Goal: Information Seeking & Learning: Learn about a topic

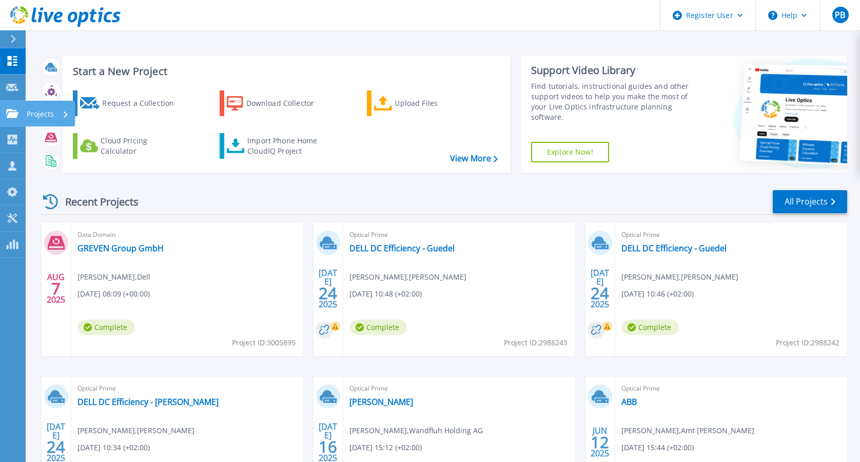
click at [9, 120] on link "Projects Projects" at bounding box center [13, 114] width 26 height 26
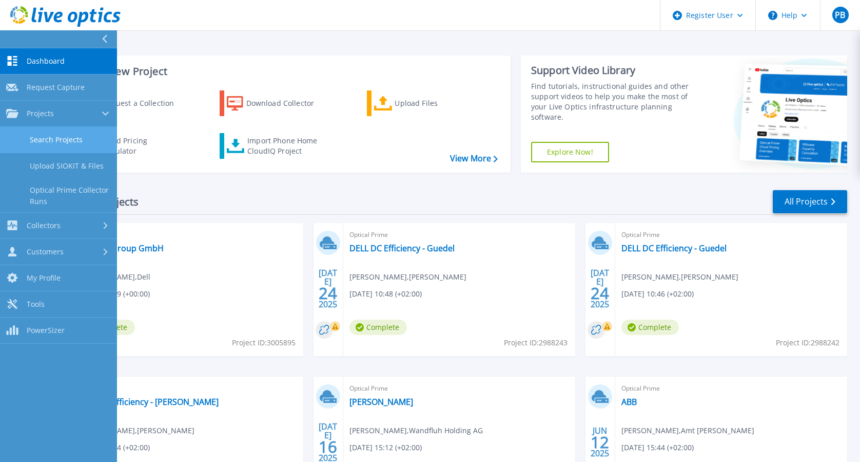
click at [77, 151] on link "Search Projects" at bounding box center [58, 140] width 117 height 26
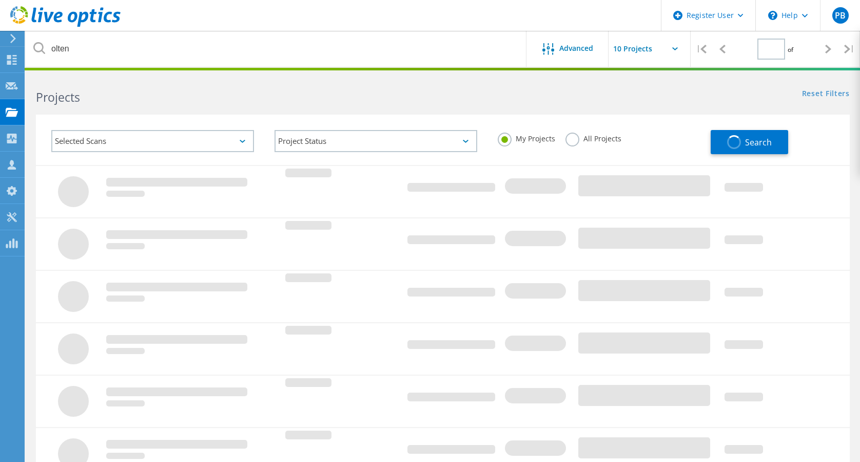
type input "1"
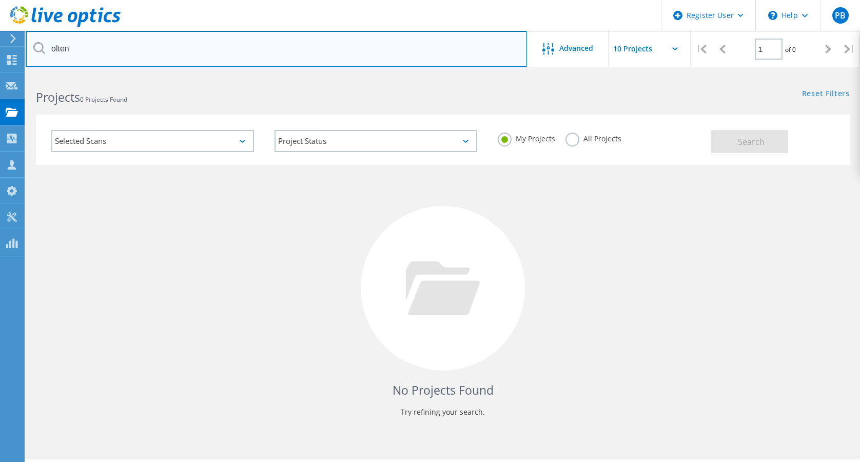
drag, startPoint x: 208, startPoint y: 45, endPoint x: 0, endPoint y: 27, distance: 209.3
click at [0, 27] on html "Register User \n Help Explore Helpful Articles Contact Support PB Dell User Pau…" at bounding box center [430, 245] width 860 height 490
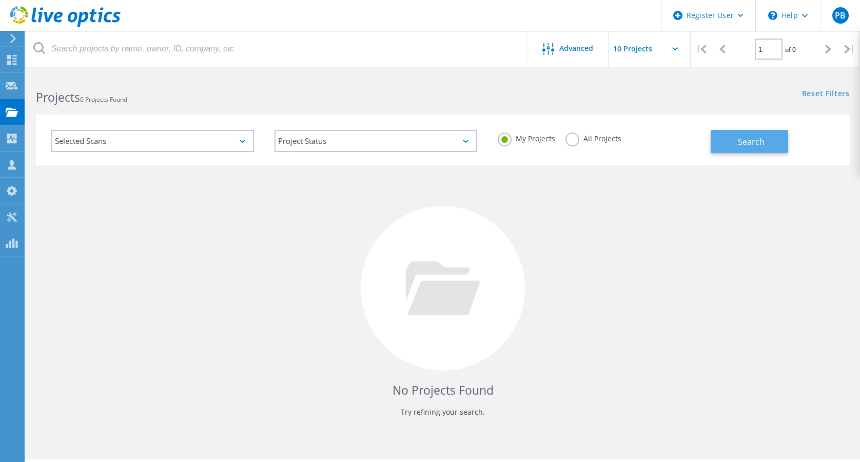
click at [736, 148] on button "Search" at bounding box center [750, 141] width 78 height 23
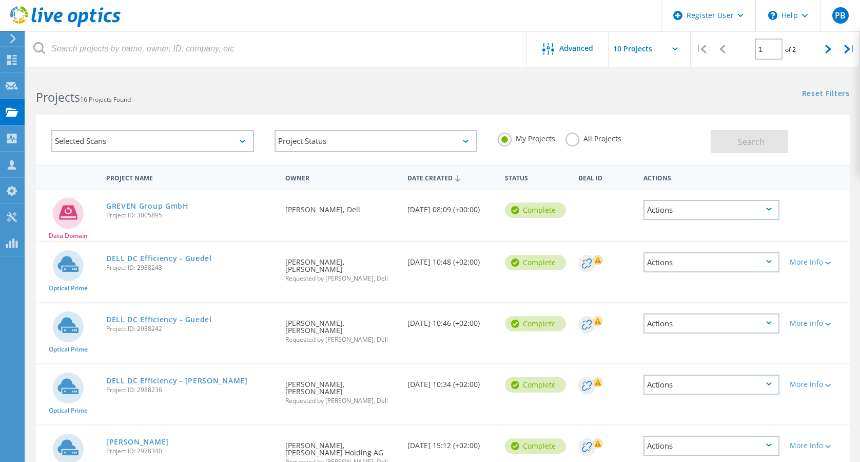
drag, startPoint x: 173, startPoint y: 269, endPoint x: 106, endPoint y: 272, distance: 67.3
click at [106, 272] on div "DELL DC Efficiency - Guedel Project ID: 2988243" at bounding box center [190, 261] width 179 height 39
copy span "Project ID: 2988243"
drag, startPoint x: 168, startPoint y: 432, endPoint x: 138, endPoint y: 432, distance: 30.3
click at [138, 448] on span "Project ID: 2978340" at bounding box center [190, 451] width 169 height 6
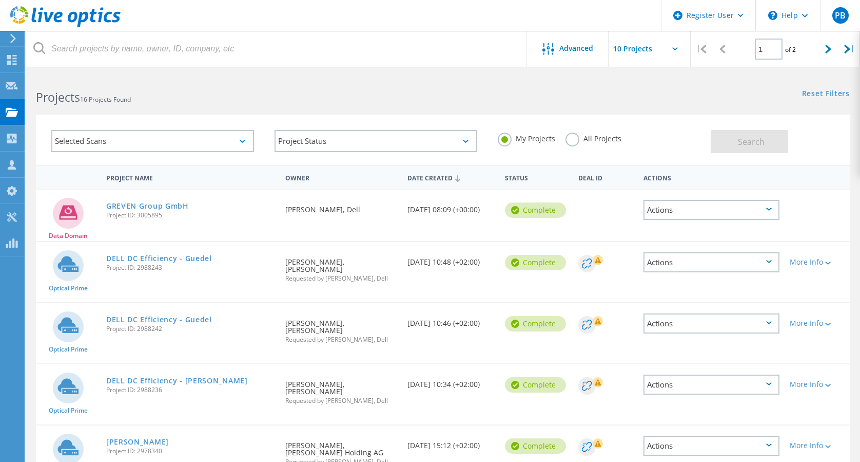
copy span "2978340"
click at [132, 438] on link "[PERSON_NAME]" at bounding box center [137, 441] width 63 height 7
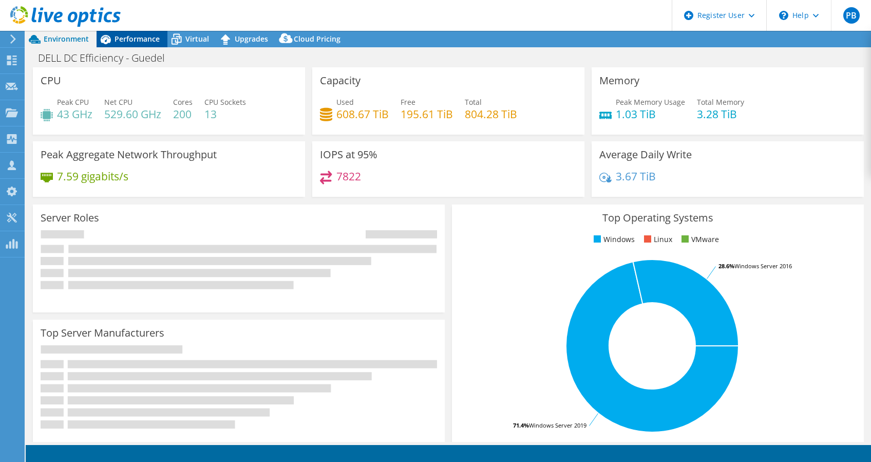
click at [145, 36] on span "Performance" at bounding box center [136, 39] width 45 height 10
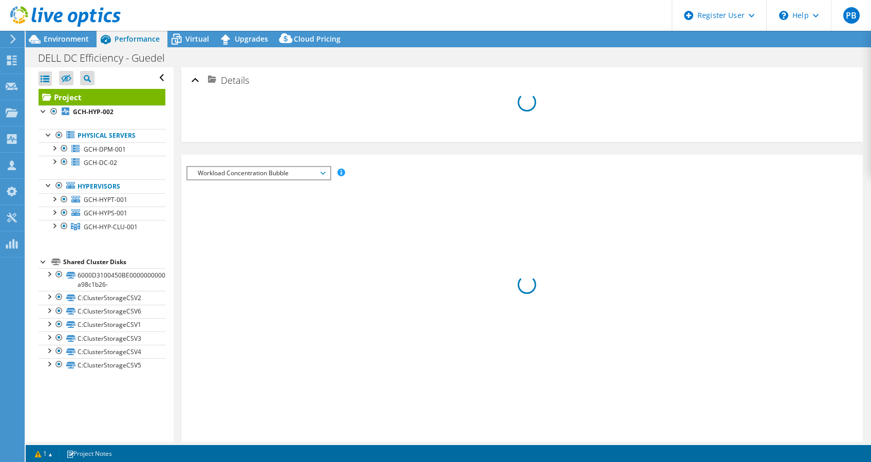
select select "USD"
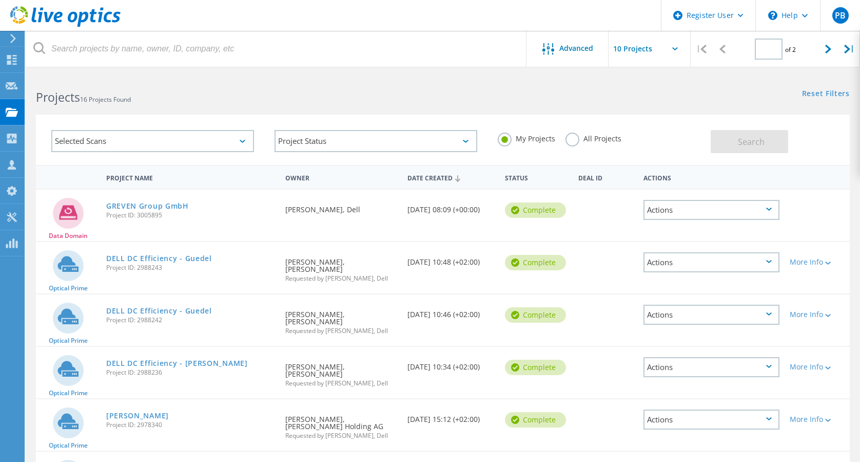
type input "1"
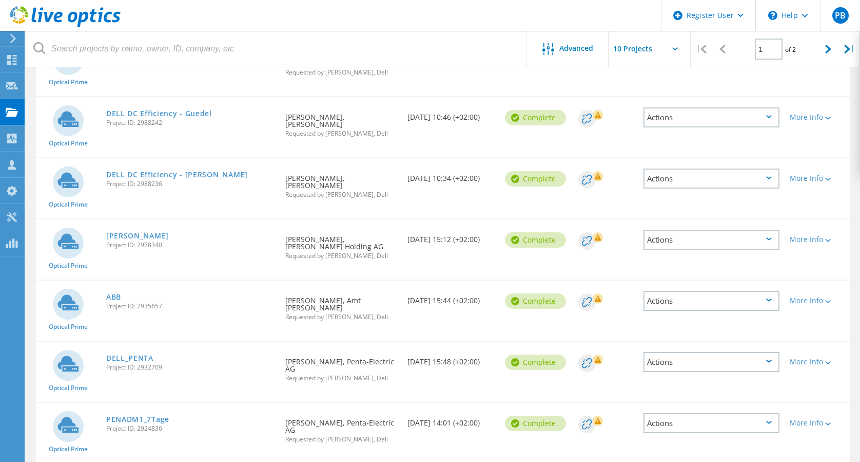
scroll to position [210, 0]
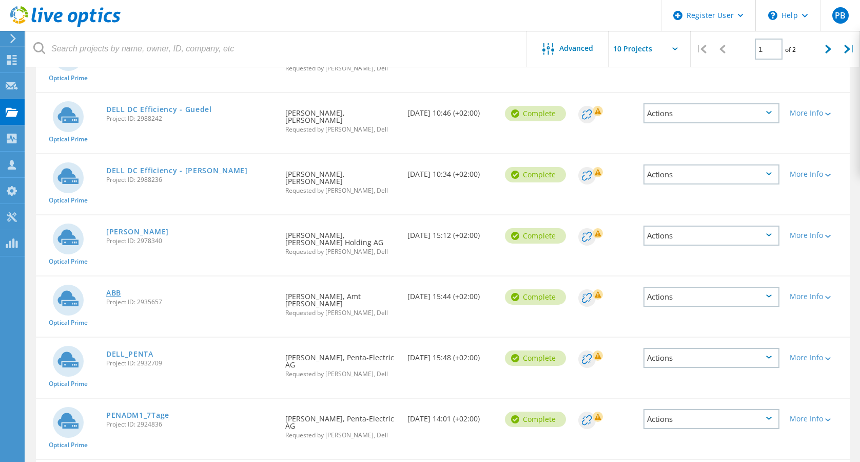
click at [117, 289] on link "ABB" at bounding box center [113, 292] width 15 height 7
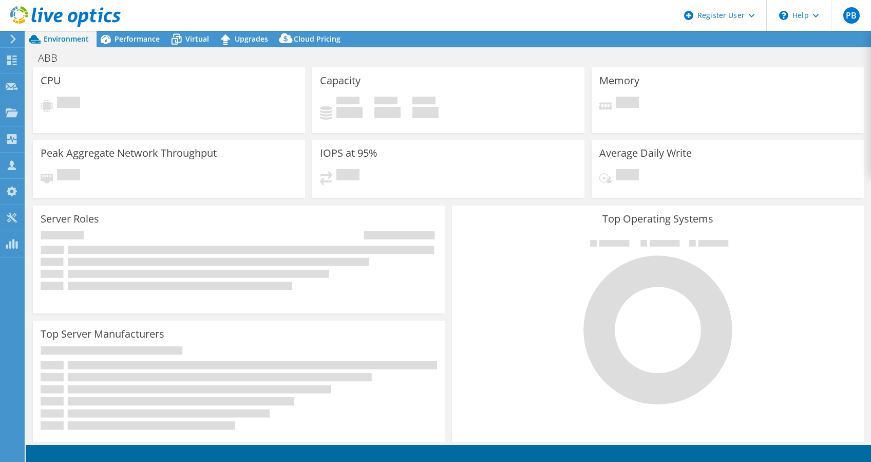
select select "EUFrankfurt"
select select "EUR"
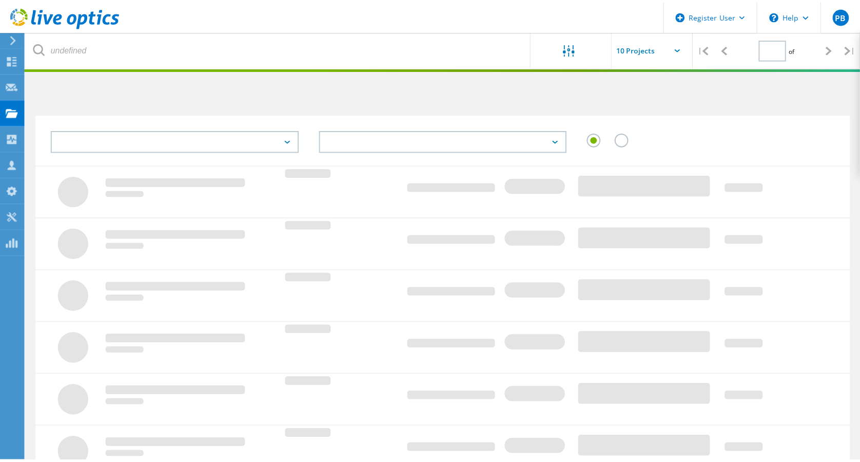
scroll to position [210, 0]
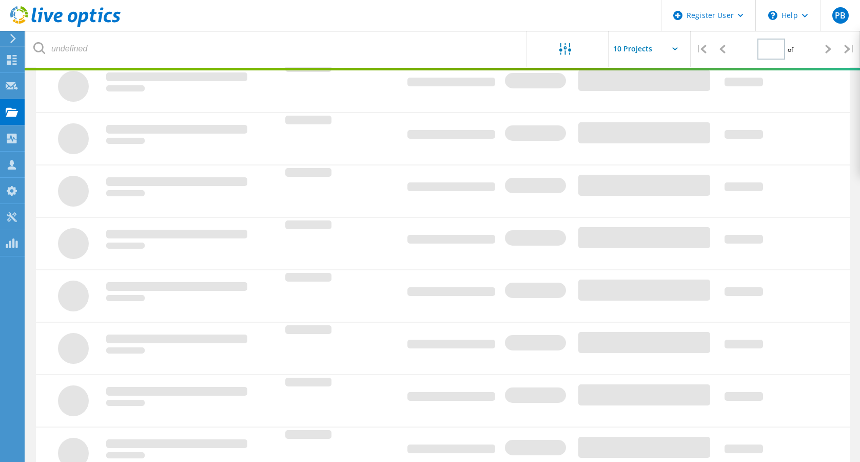
type input "1"
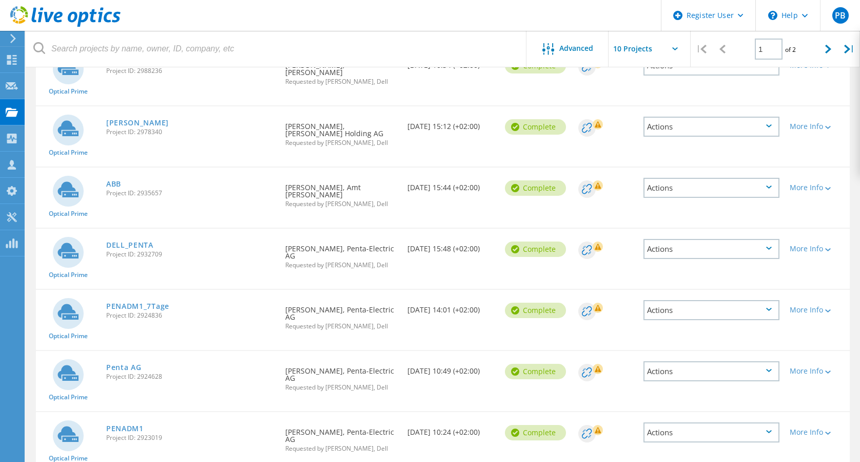
scroll to position [320, 0]
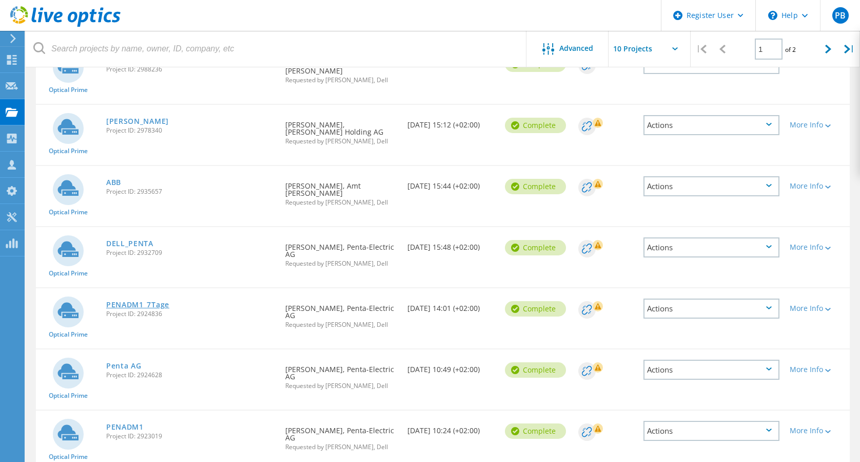
click at [141, 301] on link "PENADM1_7Tage" at bounding box center [137, 304] width 63 height 7
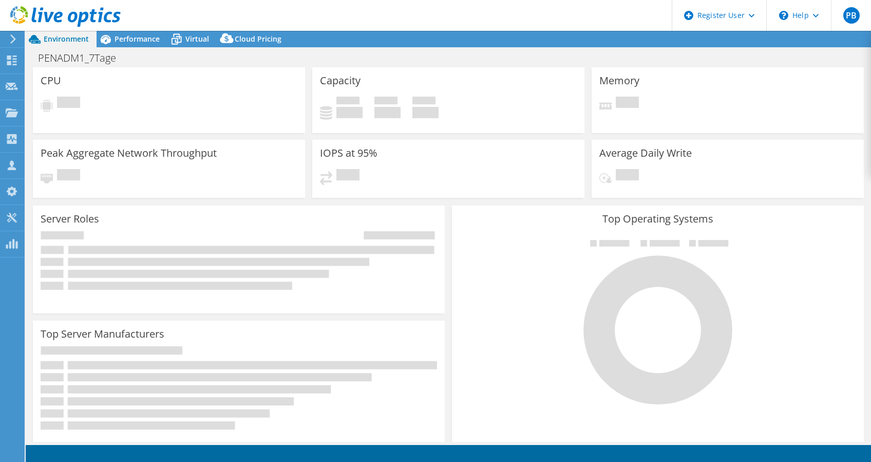
select select "USD"
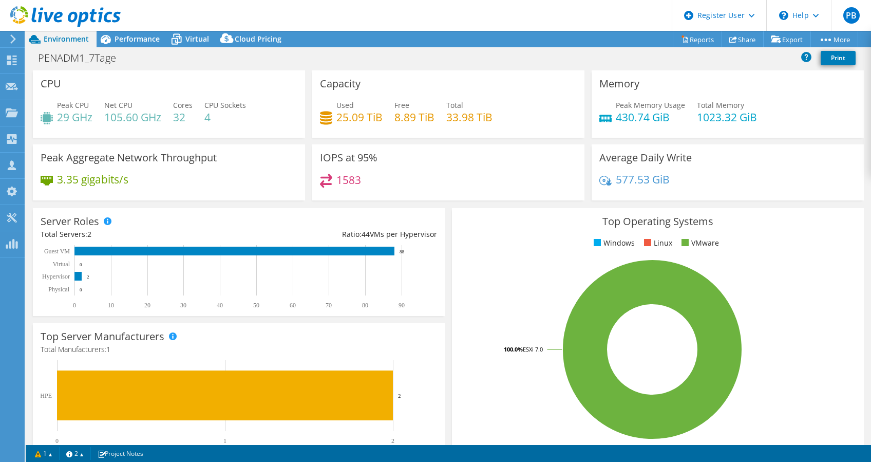
click at [133, 42] on span "Performance" at bounding box center [136, 39] width 45 height 10
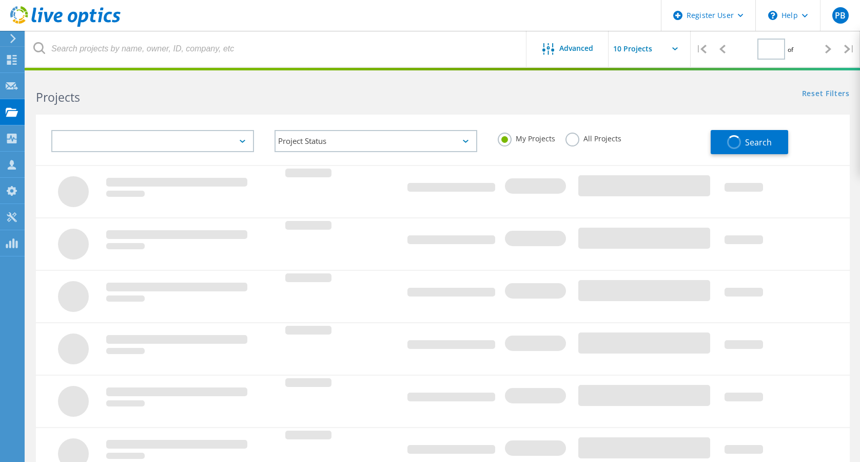
scroll to position [268, 0]
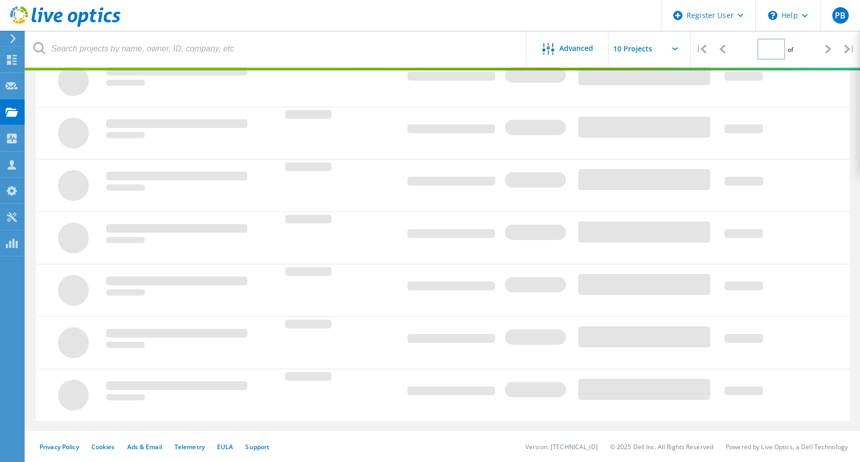
type input "1"
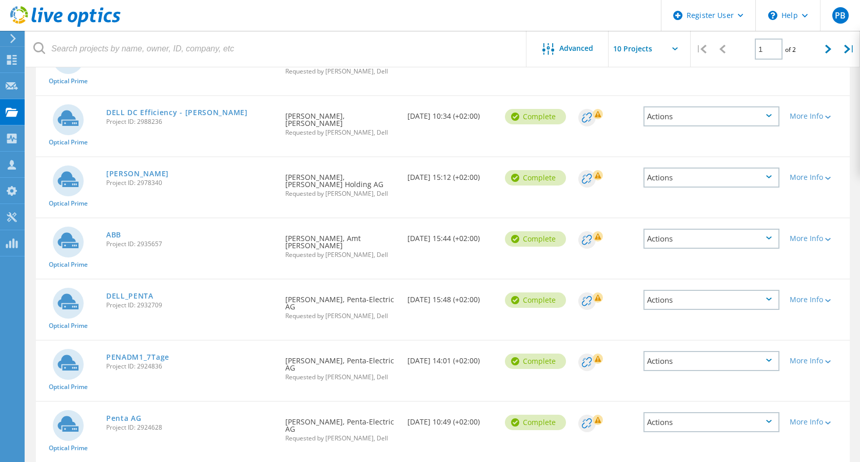
drag, startPoint x: 179, startPoint y: 337, endPoint x: 138, endPoint y: 334, distance: 41.2
click at [138, 363] on span "Project ID: 2924836" at bounding box center [190, 366] width 169 height 6
copy span "2924836"
click at [141, 279] on div "DELL_PENTA Project ID: 2932709" at bounding box center [190, 298] width 179 height 39
click at [141, 292] on link "DELL_PENTA" at bounding box center [129, 295] width 47 height 7
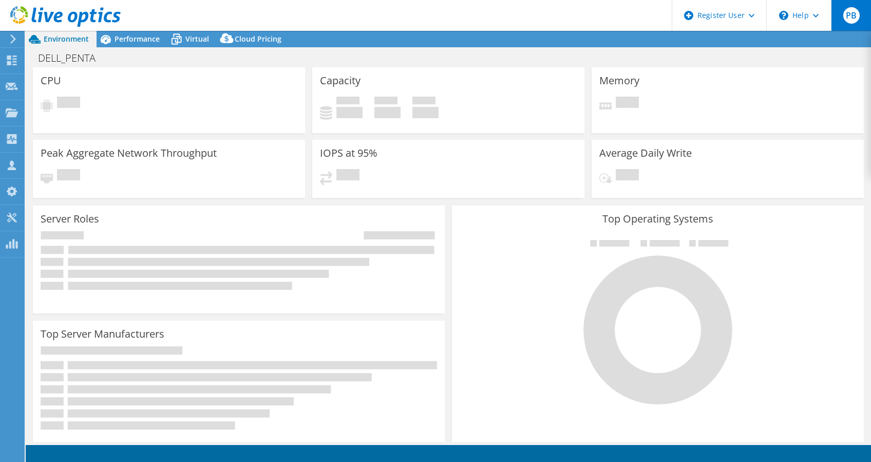
select select "USD"
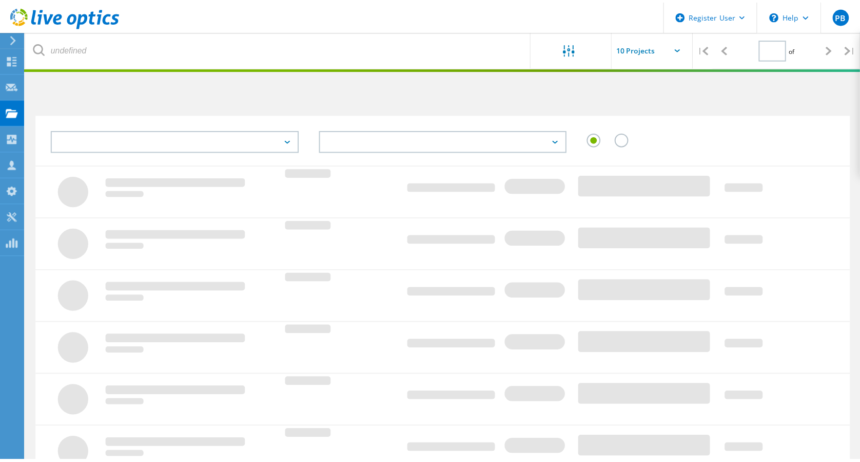
scroll to position [268, 0]
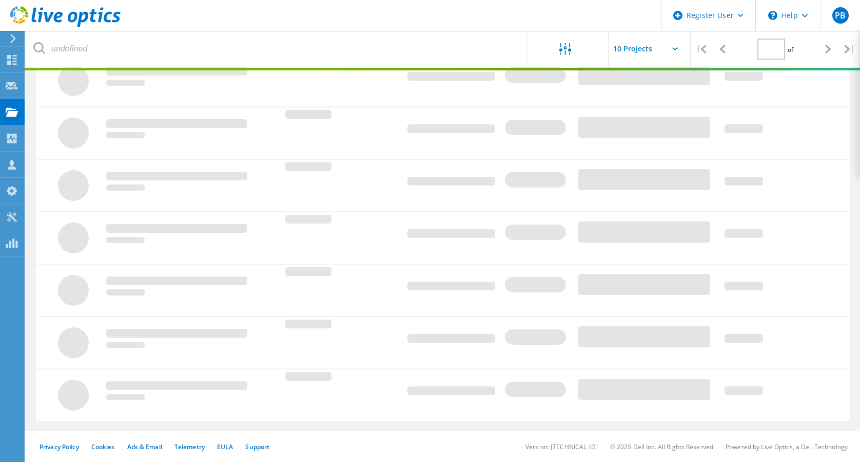
type input "1"
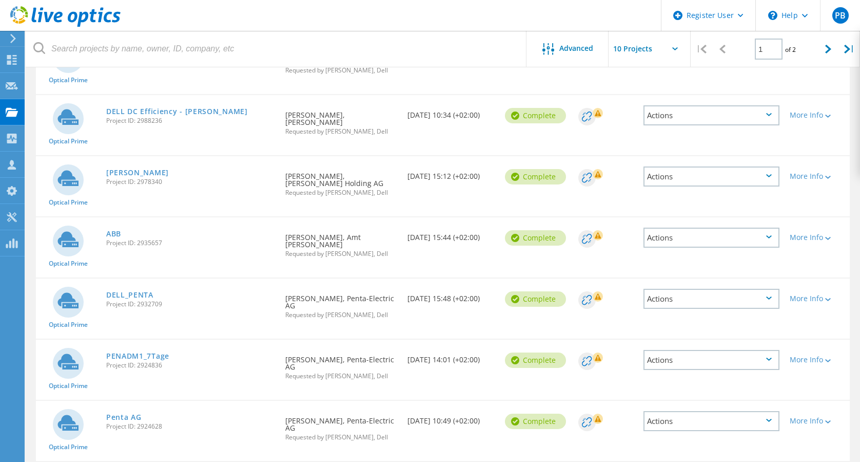
scroll to position [0, 0]
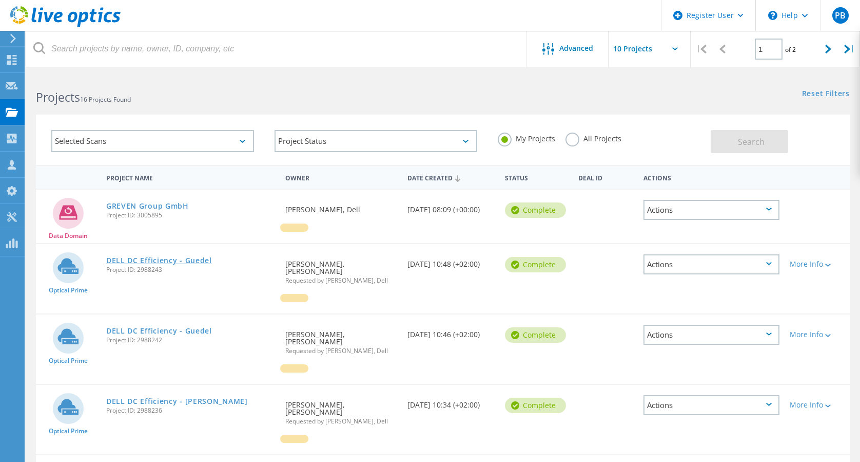
click at [164, 258] on link "DELL DC Efficiency - Guedel" at bounding box center [159, 260] width 106 height 7
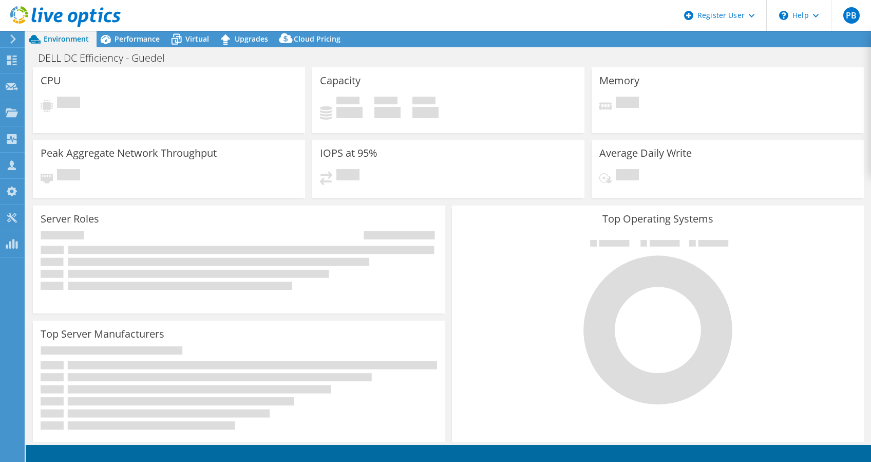
select select "USD"
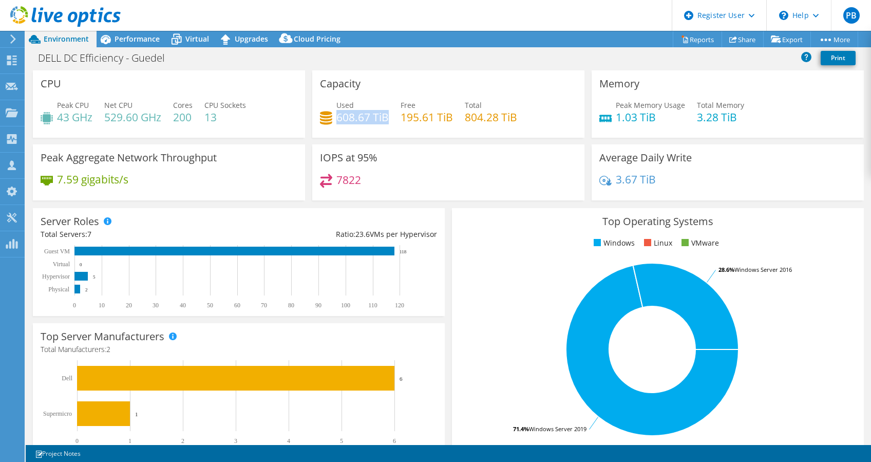
drag, startPoint x: 334, startPoint y: 114, endPoint x: 383, endPoint y: 123, distance: 50.1
click at [383, 123] on h4 "608.67 TiB" at bounding box center [362, 116] width 52 height 11
drag, startPoint x: 383, startPoint y: 123, endPoint x: 444, endPoint y: 124, distance: 60.6
click at [444, 124] on div "Used 608.67 TiB Free 195.61 TiB Total 804.28 TiB" at bounding box center [448, 116] width 257 height 33
drag, startPoint x: 444, startPoint y: 124, endPoint x: 541, endPoint y: 117, distance: 97.8
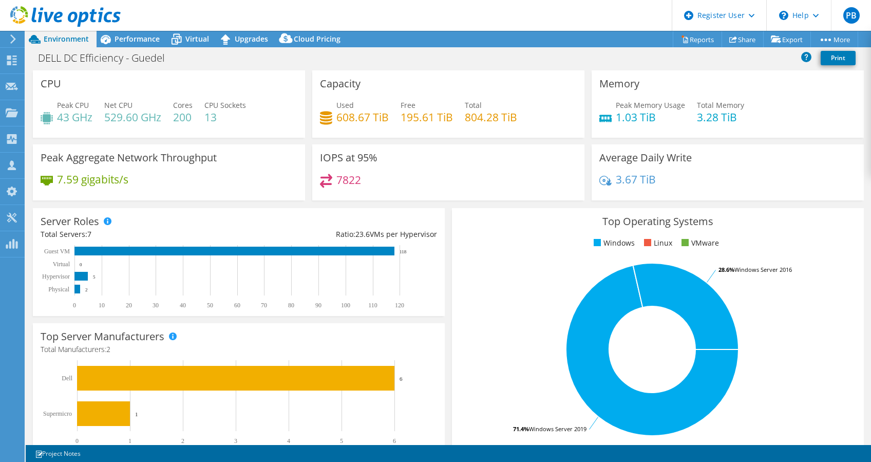
click at [541, 117] on div "Used 608.67 TiB Free 195.61 TiB Total 804.28 TiB" at bounding box center [448, 116] width 257 height 33
click at [125, 32] on div "Performance" at bounding box center [132, 39] width 71 height 16
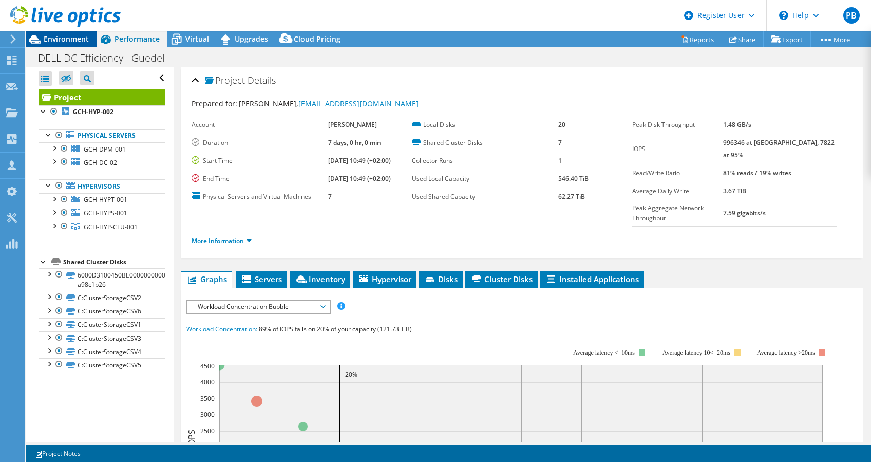
click at [71, 44] on div "Environment" at bounding box center [61, 39] width 71 height 16
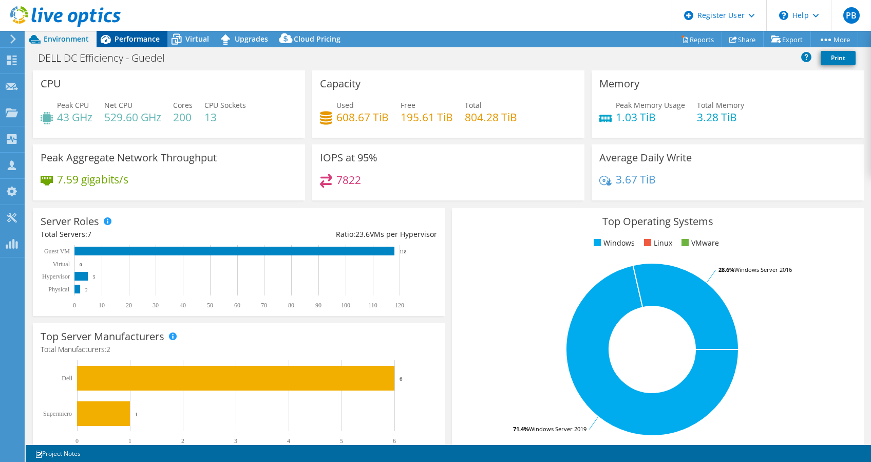
click at [124, 43] on span "Performance" at bounding box center [136, 39] width 45 height 10
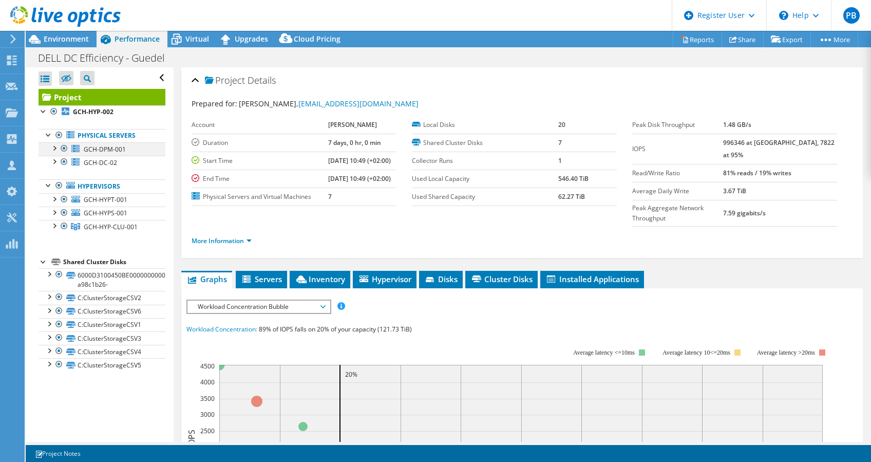
click at [53, 149] on div at bounding box center [54, 147] width 10 height 10
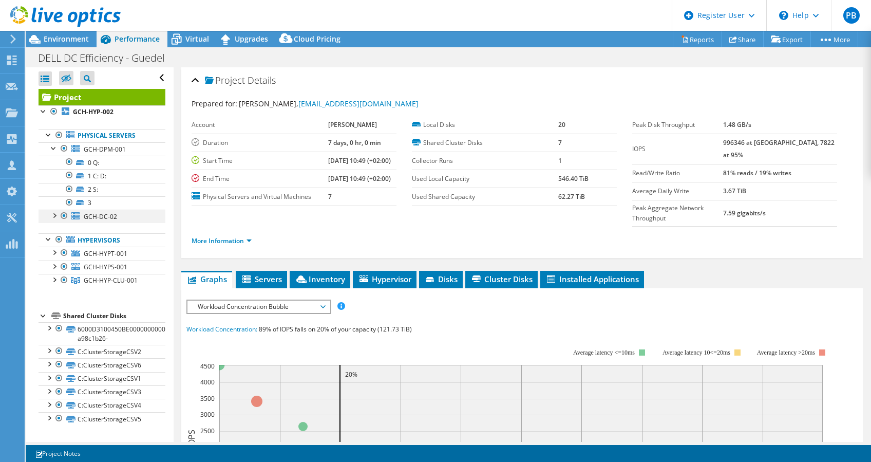
click at [55, 214] on div at bounding box center [54, 214] width 10 height 10
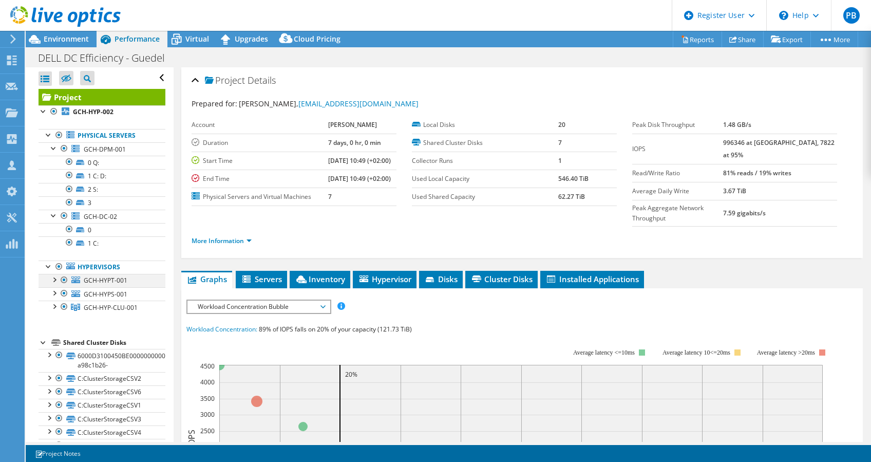
click at [55, 278] on div at bounding box center [54, 279] width 10 height 10
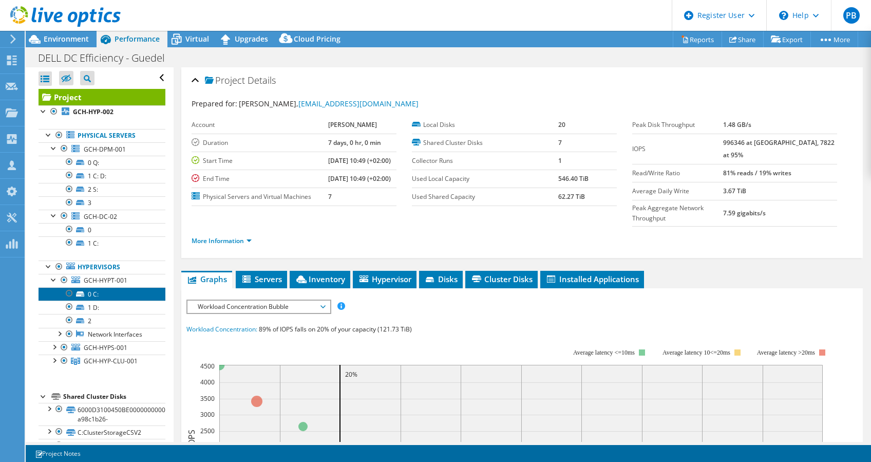
click at [113, 295] on link "0 C:" at bounding box center [102, 293] width 127 height 13
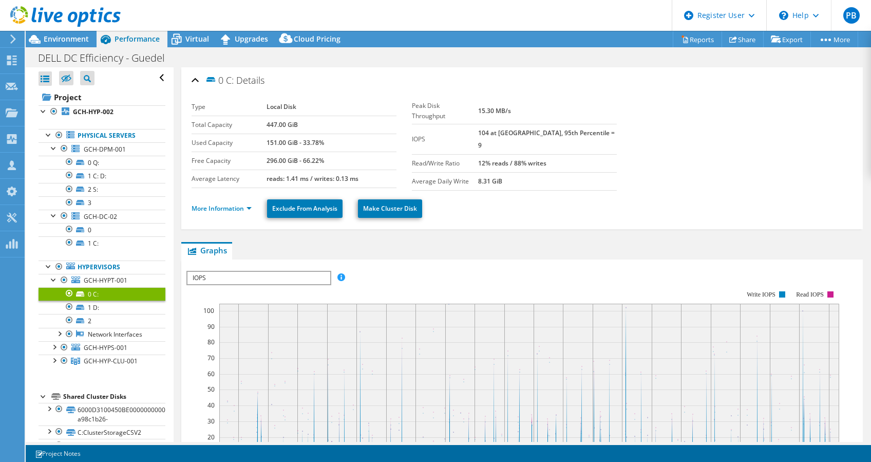
click at [234, 205] on link "More Information" at bounding box center [222, 208] width 60 height 9
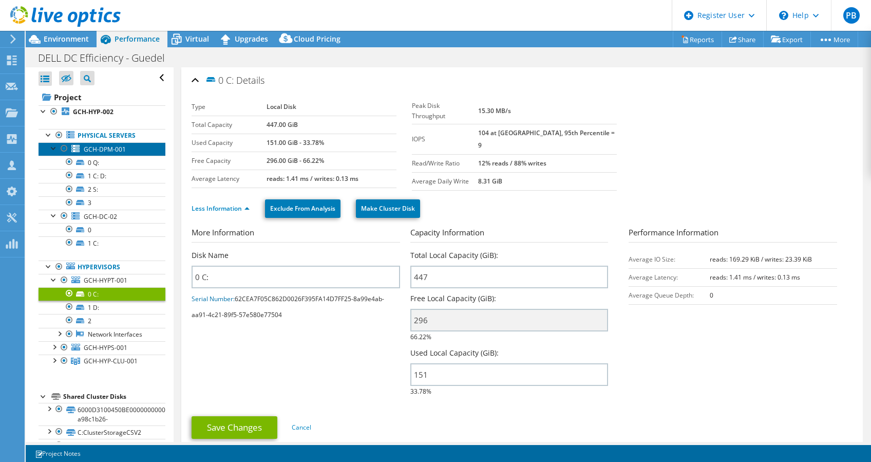
click at [93, 149] on span "GCH-DPM-001" at bounding box center [105, 149] width 42 height 9
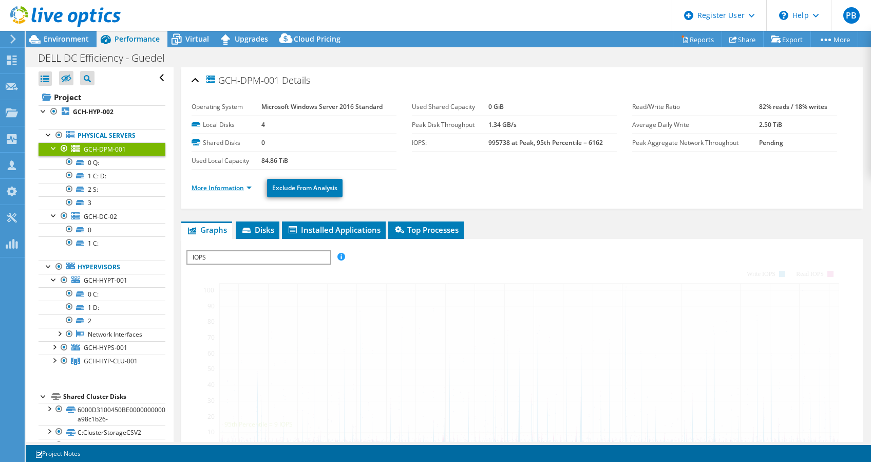
click at [210, 183] on link "More Information" at bounding box center [222, 187] width 60 height 9
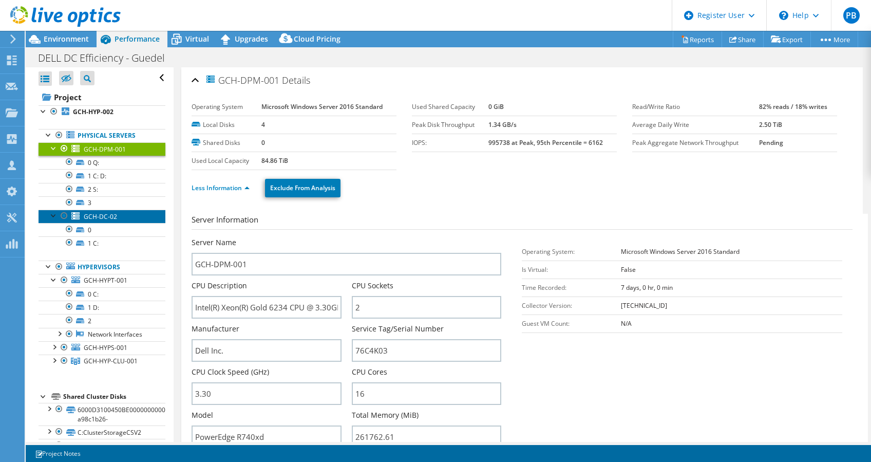
click at [99, 212] on span "GCH-DC-02" at bounding box center [100, 216] width 33 height 9
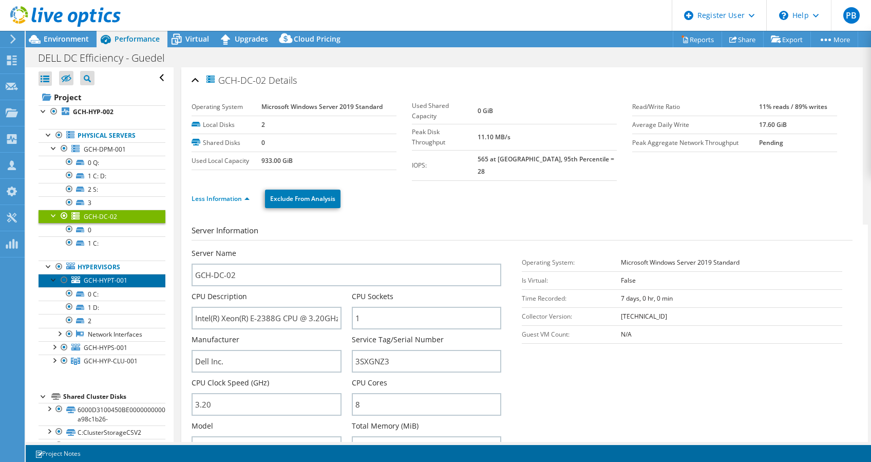
click at [100, 277] on span "GCH-HYPT-001" at bounding box center [106, 280] width 44 height 9
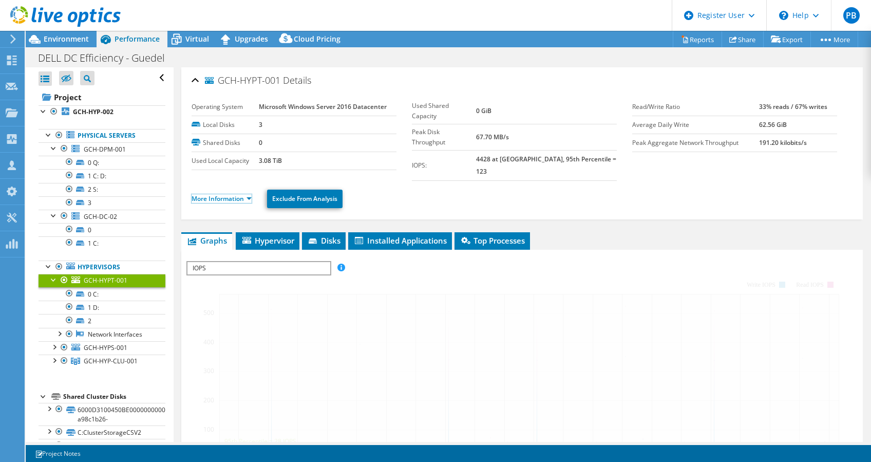
click at [217, 194] on link "More Information" at bounding box center [222, 198] width 60 height 9
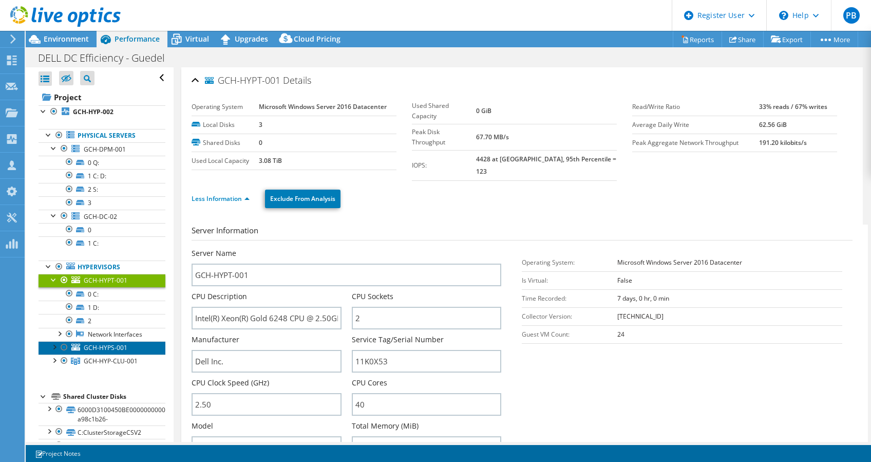
click at [112, 354] on link "GCH-HYPS-001" at bounding box center [102, 347] width 127 height 13
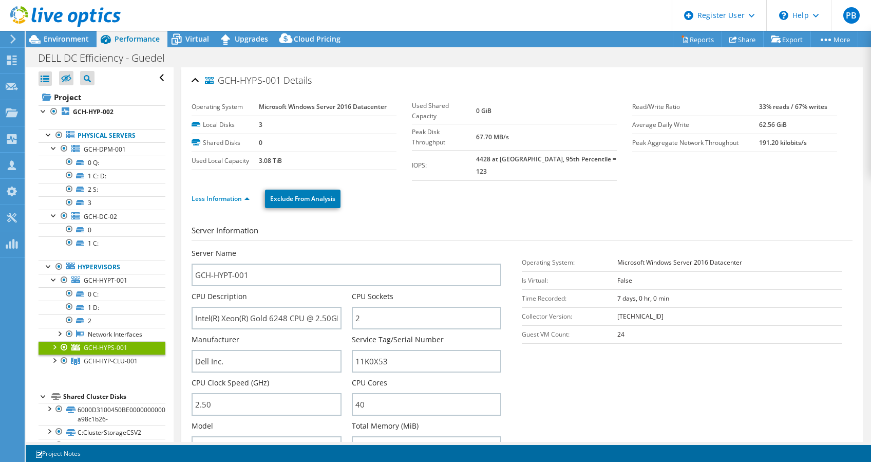
click at [234, 193] on li "Less Information" at bounding box center [224, 198] width 64 height 11
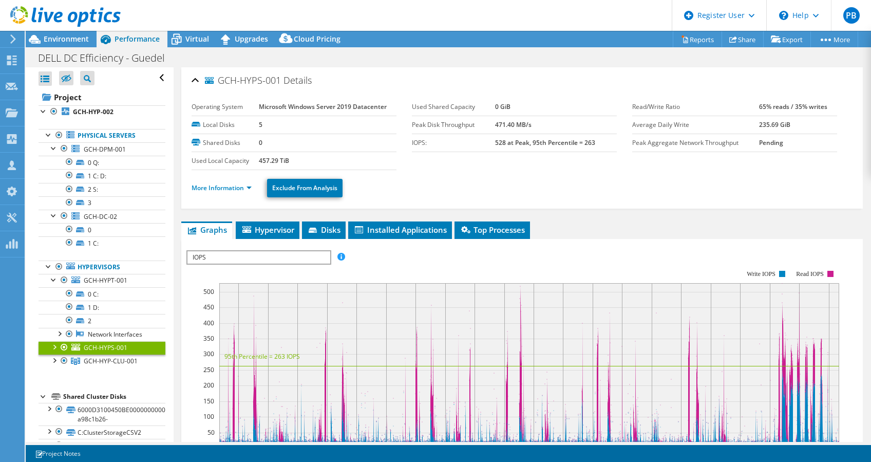
click at [221, 182] on li "More Information" at bounding box center [225, 187] width 66 height 11
click at [224, 183] on link "More Information" at bounding box center [222, 187] width 60 height 9
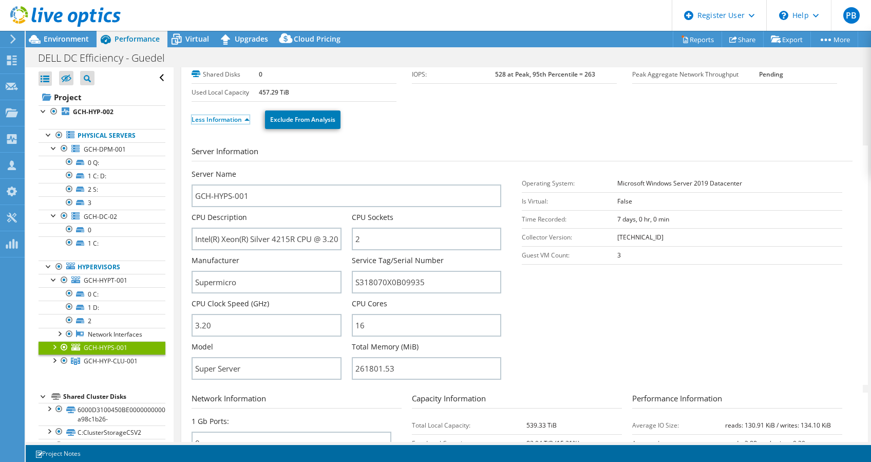
scroll to position [136, 0]
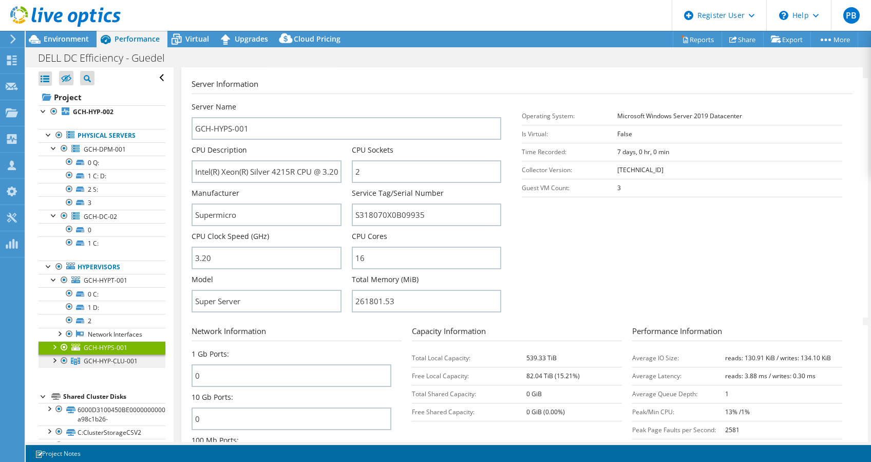
click at [139, 368] on link "GCH-HYP-CLU-001" at bounding box center [102, 360] width 127 height 13
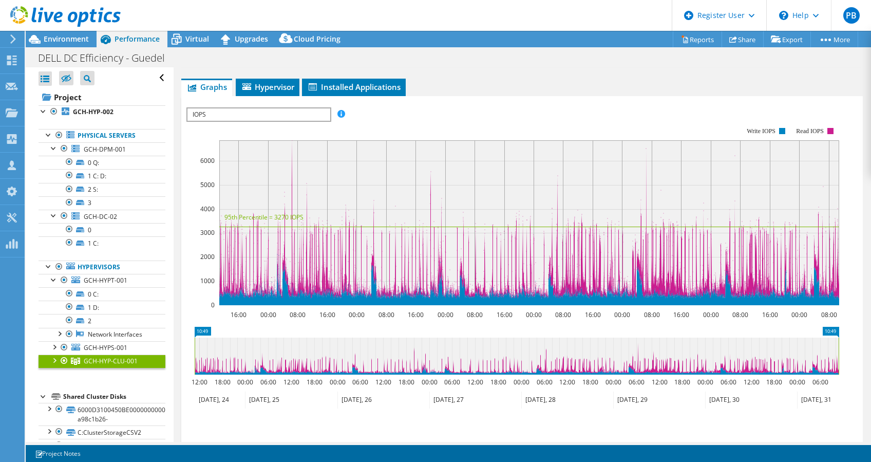
scroll to position [0, 0]
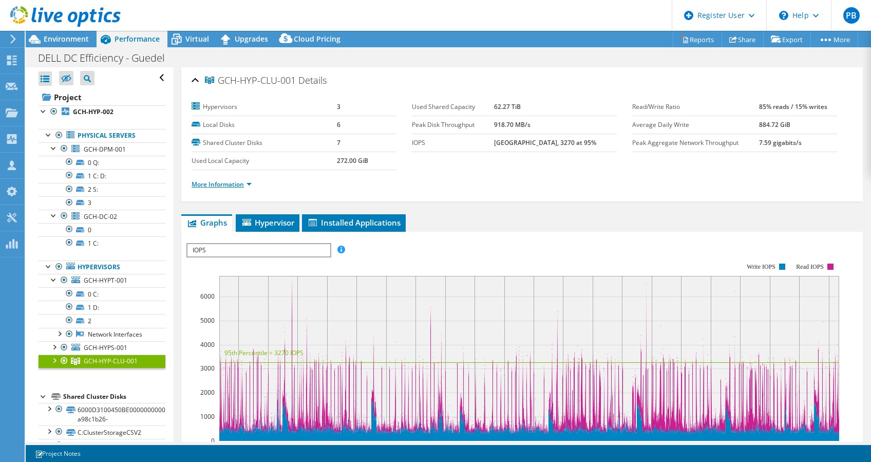
click at [252, 184] on link "More Information" at bounding box center [222, 184] width 60 height 9
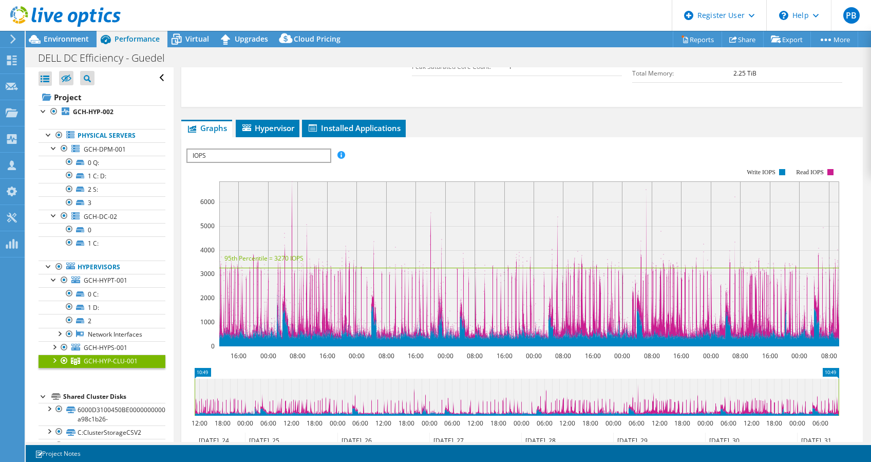
click at [37, 7] on icon at bounding box center [65, 16] width 110 height 21
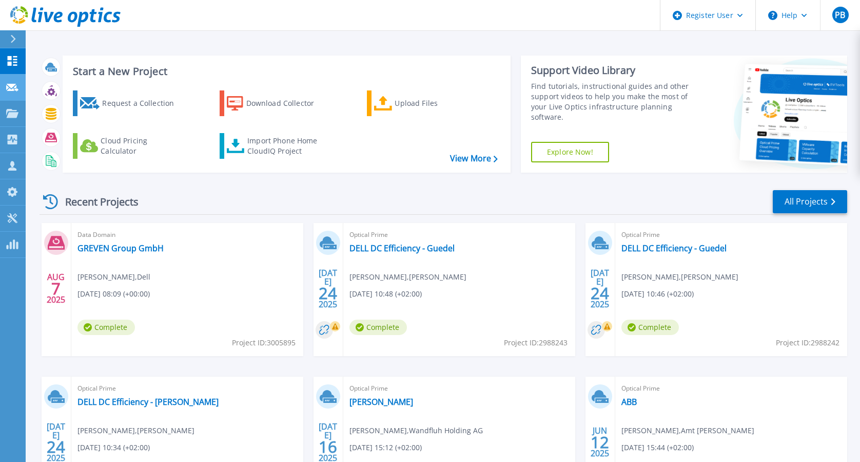
click at [10, 87] on icon at bounding box center [12, 88] width 12 height 8
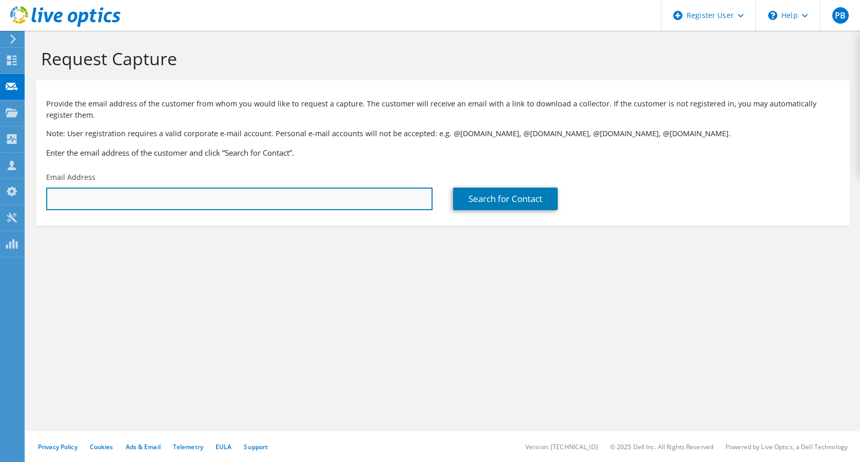
click at [383, 201] on input "text" at bounding box center [239, 198] width 387 height 23
click at [391, 199] on input "text" at bounding box center [239, 198] width 387 height 23
type input "ddjokic@rego-fix.com"
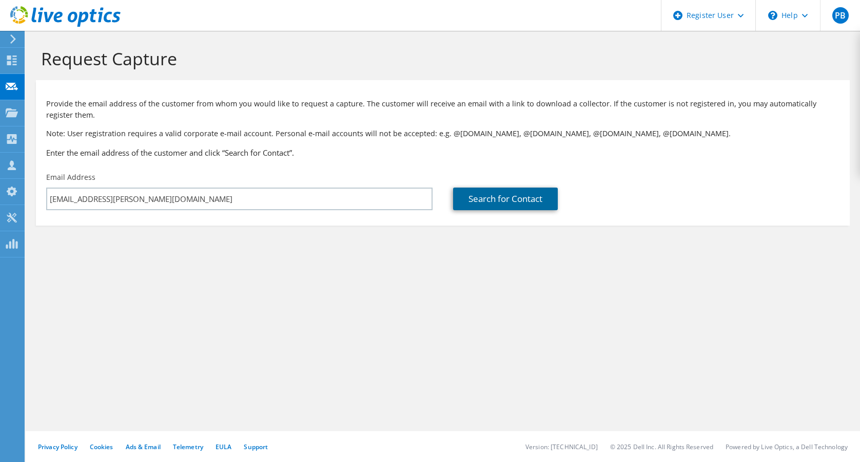
click at [510, 205] on link "Search for Contact" at bounding box center [505, 198] width 105 height 23
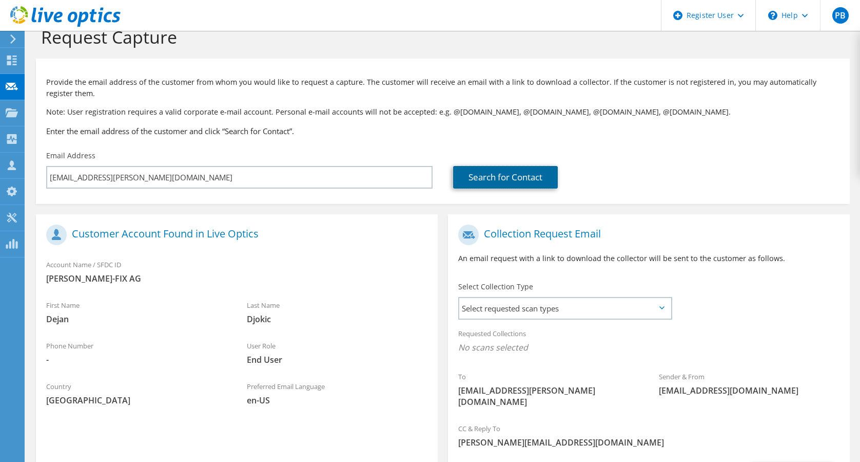
scroll to position [112, 0]
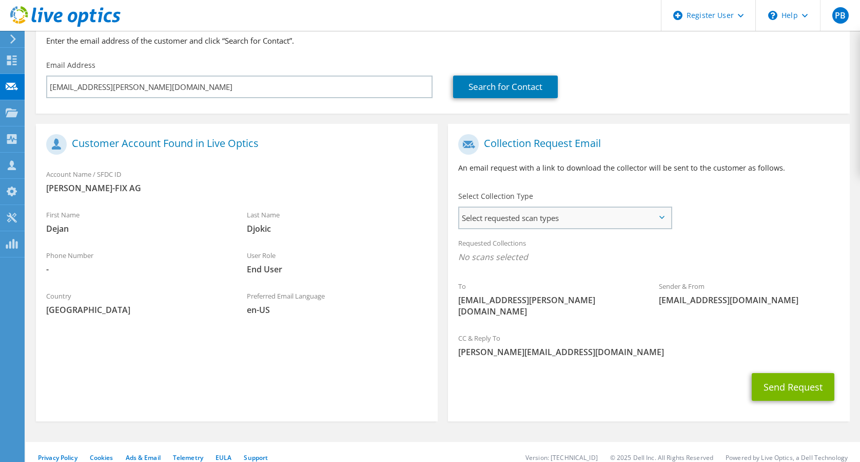
click at [584, 221] on span "Select requested scan types" at bounding box center [565, 217] width 212 height 21
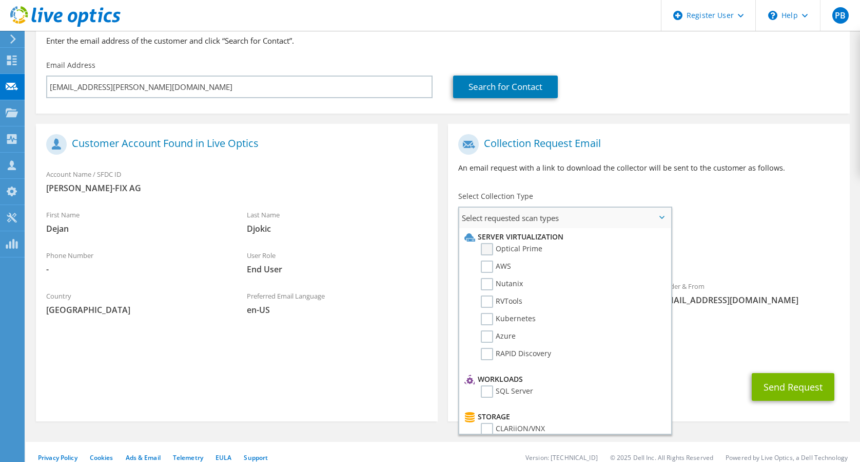
click at [489, 245] on label "Optical Prime" at bounding box center [512, 249] width 62 height 12
click at [0, 0] on input "Optical Prime" at bounding box center [0, 0] width 0 height 0
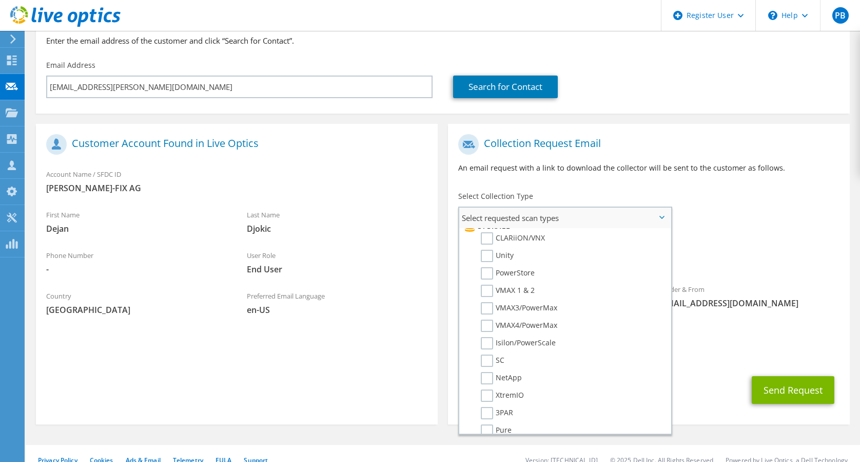
scroll to position [192, 0]
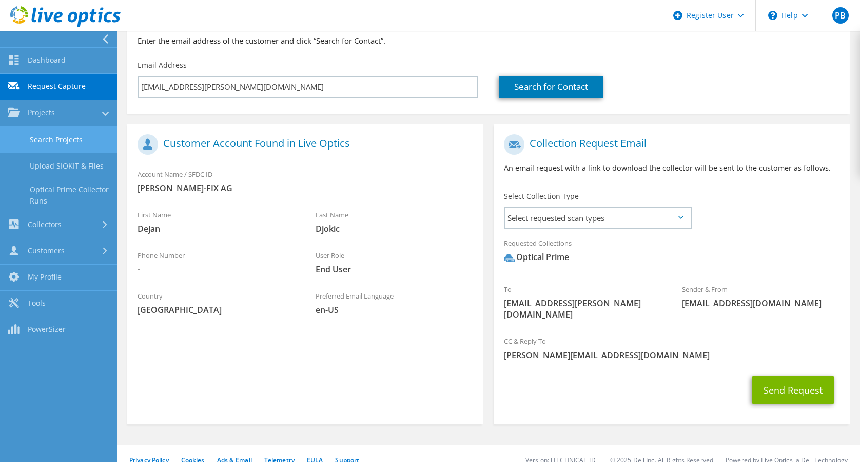
click at [78, 142] on link "Search Projects" at bounding box center [58, 139] width 117 height 26
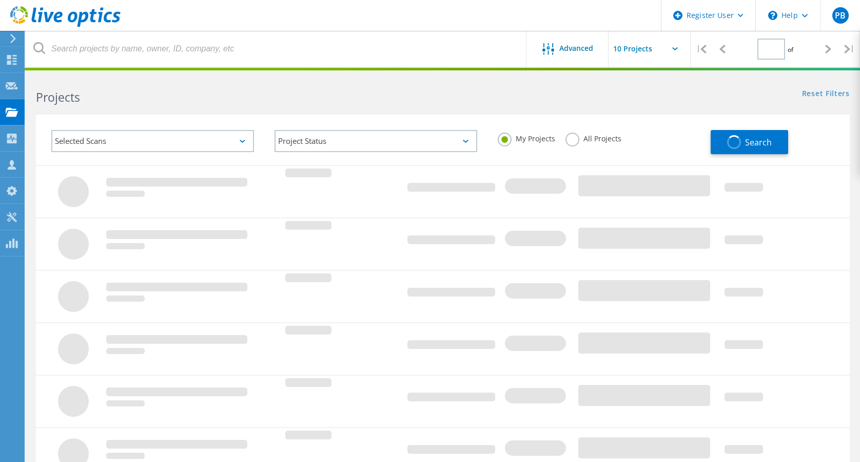
type input "1"
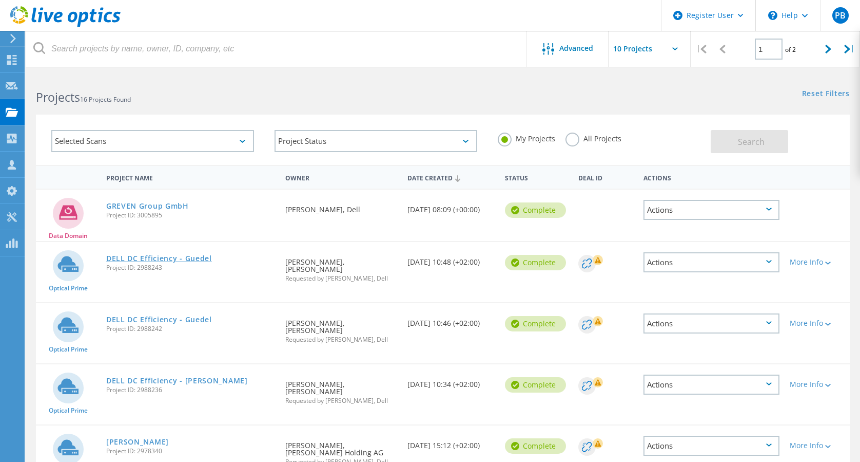
click at [193, 259] on link "DELL DC Efficiency - Guedel" at bounding box center [159, 258] width 106 height 7
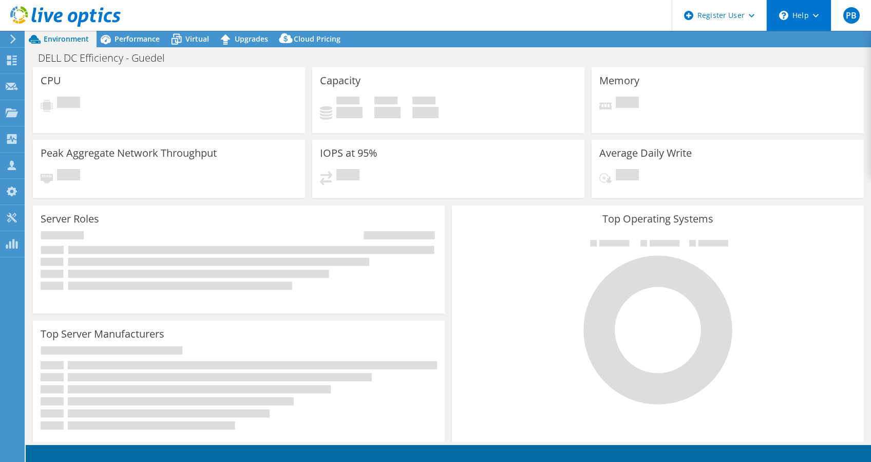
select select "USD"
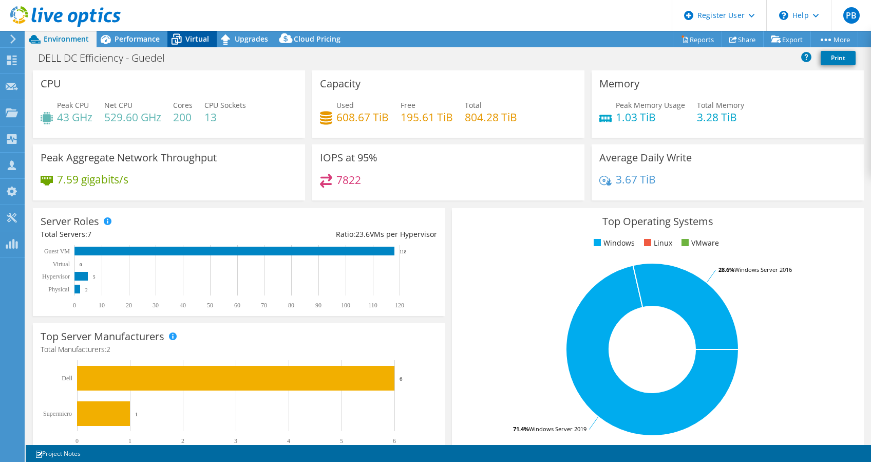
click at [208, 40] on div "Virtual" at bounding box center [191, 39] width 49 height 16
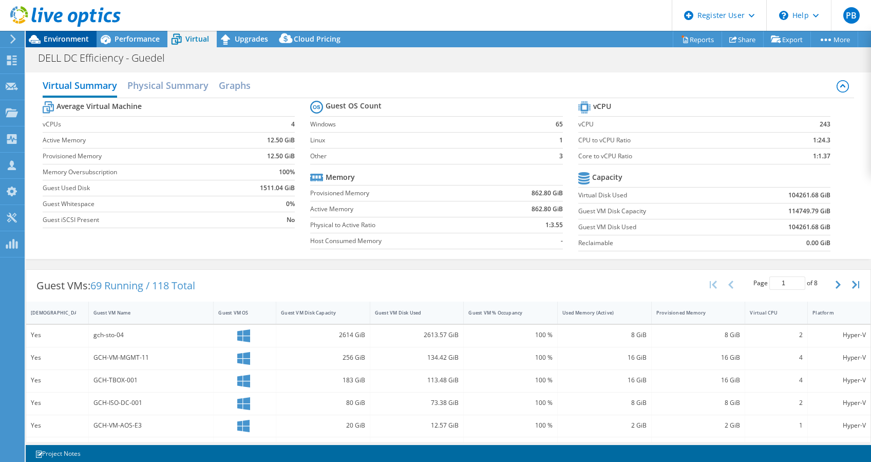
click at [78, 42] on span "Environment" at bounding box center [66, 39] width 45 height 10
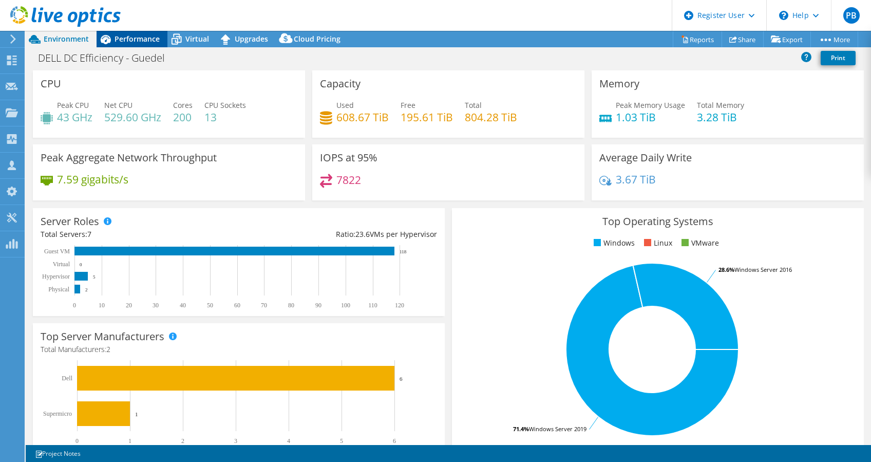
click at [138, 41] on span "Performance" at bounding box center [136, 39] width 45 height 10
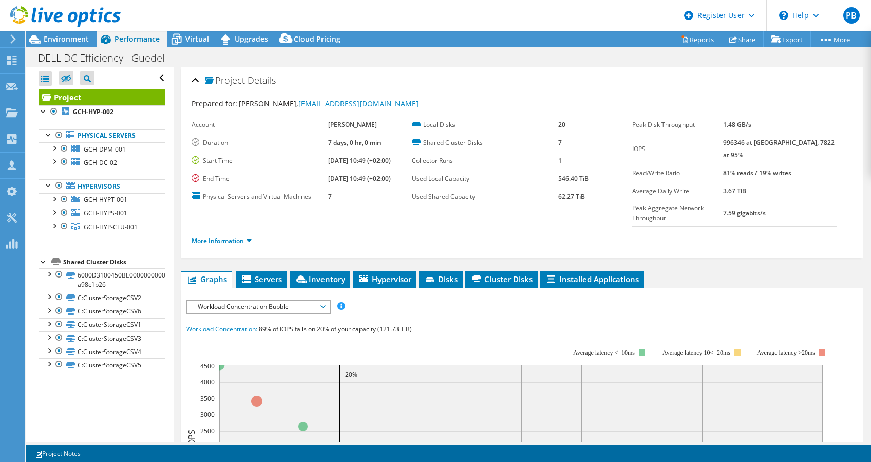
drag, startPoint x: 739, startPoint y: 143, endPoint x: 763, endPoint y: 141, distance: 23.7
click at [763, 141] on tr "IOPS 996346 at Peak, 7822 at 95%" at bounding box center [734, 148] width 205 height 30
drag, startPoint x: 763, startPoint y: 141, endPoint x: 800, endPoint y: 139, distance: 37.5
click at [800, 139] on b "996346 at [GEOGRAPHIC_DATA], 7822 at 95%" at bounding box center [778, 148] width 111 height 21
drag, startPoint x: 800, startPoint y: 139, endPoint x: 795, endPoint y: 140, distance: 5.7
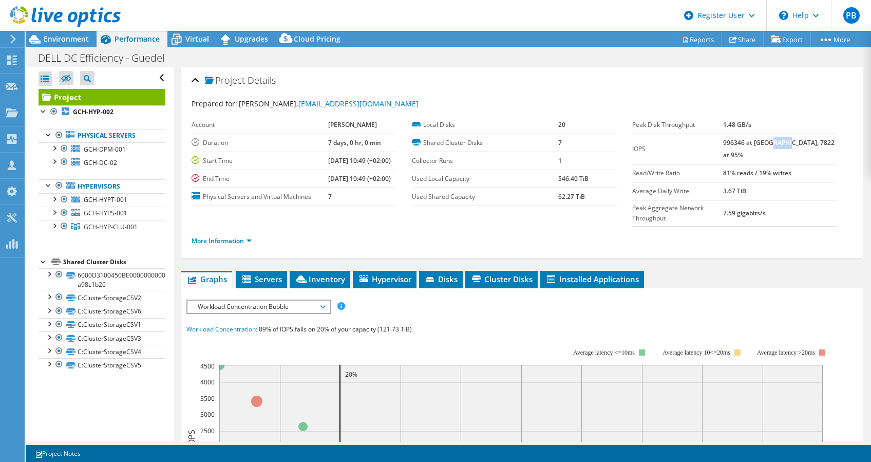
click at [795, 140] on b "996346 at [GEOGRAPHIC_DATA], 7822 at 95%" at bounding box center [778, 148] width 111 height 21
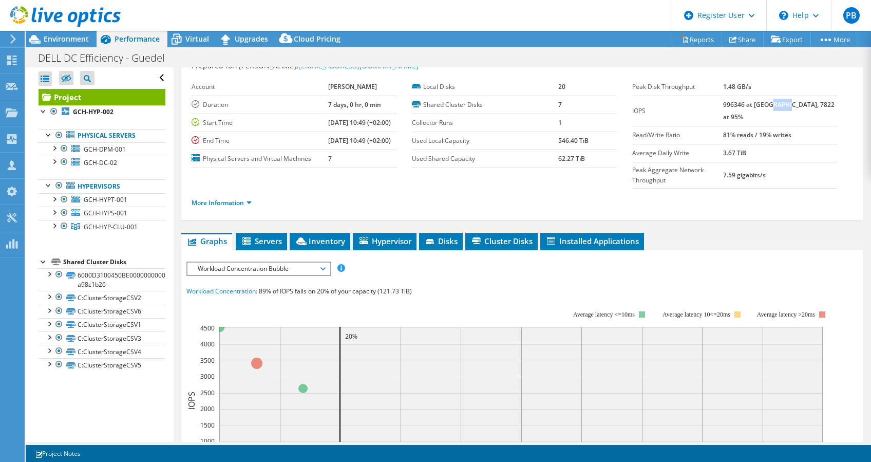
scroll to position [46, 0]
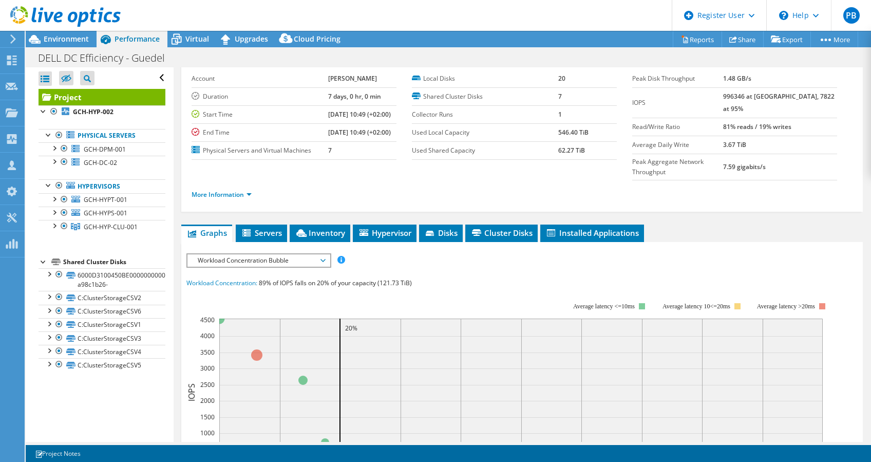
click at [261, 254] on span "Workload Concentration Bubble" at bounding box center [259, 260] width 132 height 12
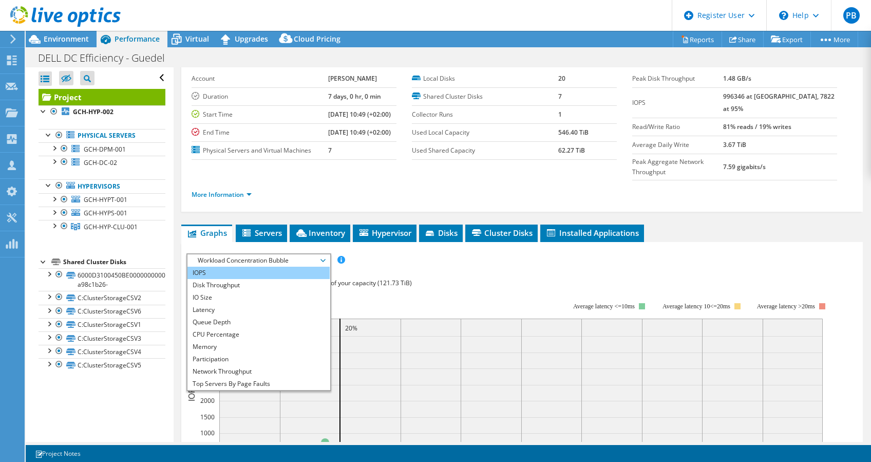
click at [221, 266] on li "IOPS" at bounding box center [258, 272] width 142 height 12
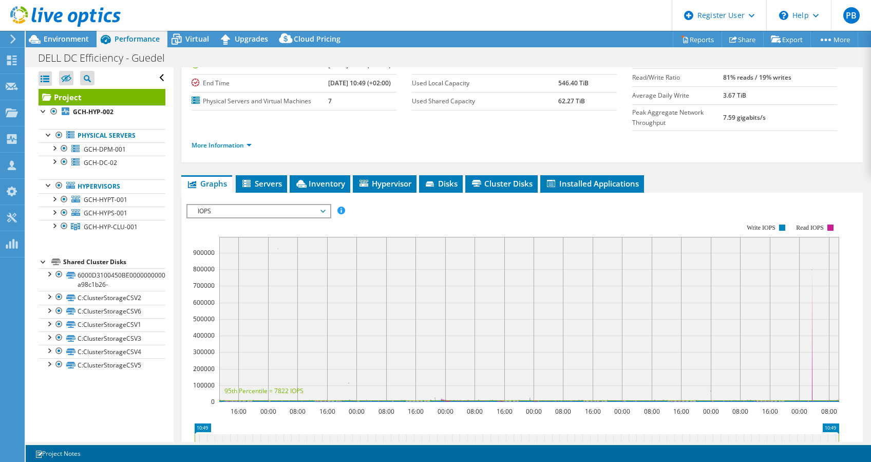
scroll to position [111, 0]
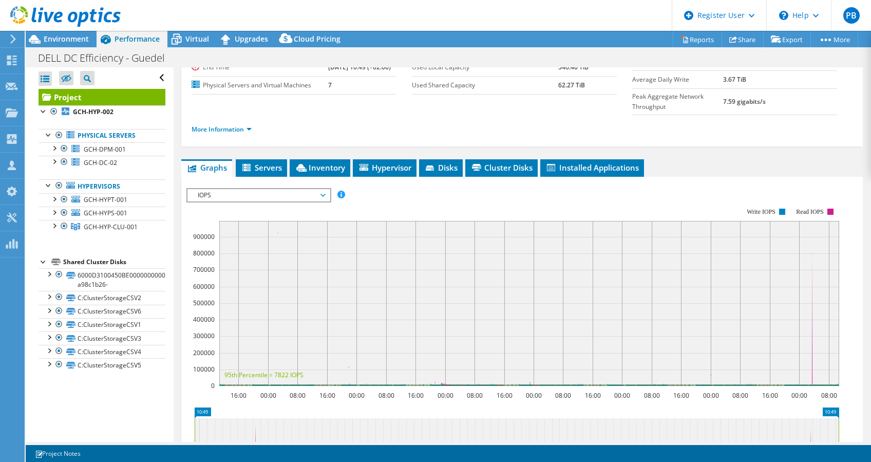
drag, startPoint x: 856, startPoint y: 194, endPoint x: 854, endPoint y: 210, distance: 17.0
click at [854, 210] on div "Project Details Prepared for: Marco Cuppone, Marco.Cuppone@ch.gudel.com Account…" at bounding box center [522, 283] width 697 height 654
drag, startPoint x: 196, startPoint y: 417, endPoint x: 255, endPoint y: 432, distance: 60.5
click at [255, 432] on icon "10:49 02:00 12:00 18:00 00:00 06:00 12:00 18:00 00:00 06:00 12:00 18:00 00:00 0…" at bounding box center [516, 448] width 660 height 82
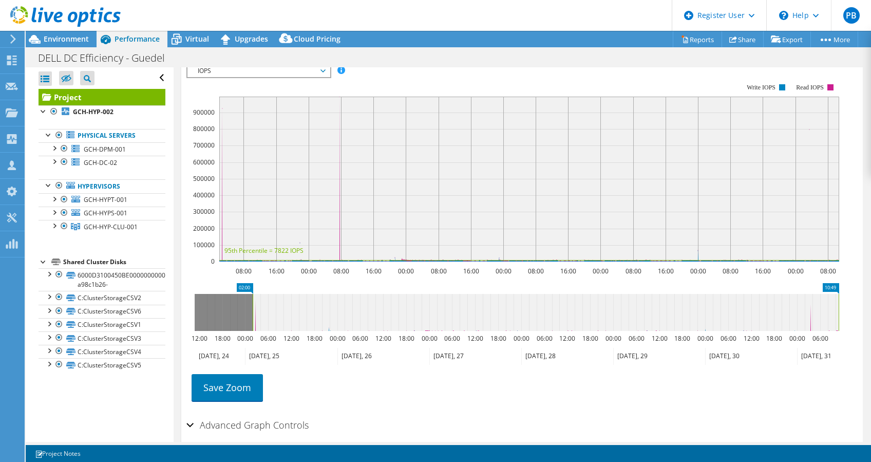
scroll to position [257, 0]
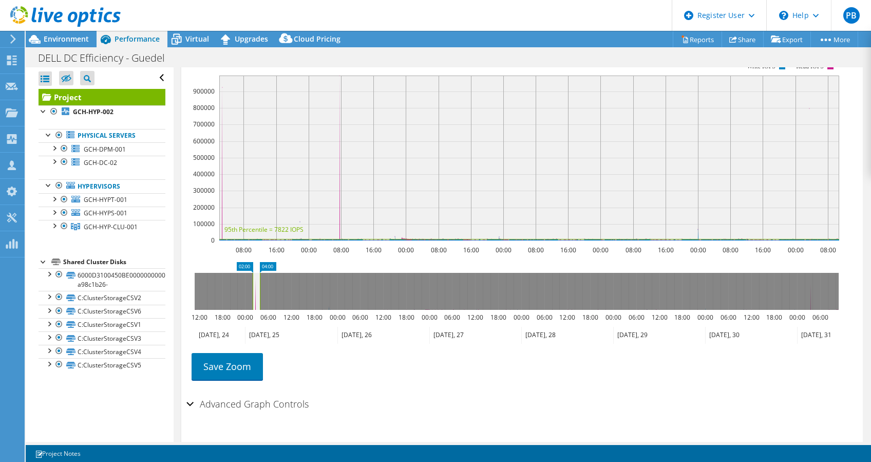
drag, startPoint x: 837, startPoint y: 271, endPoint x: 258, endPoint y: 309, distance: 579.9
click at [258, 309] on icon "02:00 04:00 12:00 18:00 00:00 06:00 12:00 18:00 00:00 06:00 12:00 18:00 00:00 0…" at bounding box center [516, 303] width 660 height 82
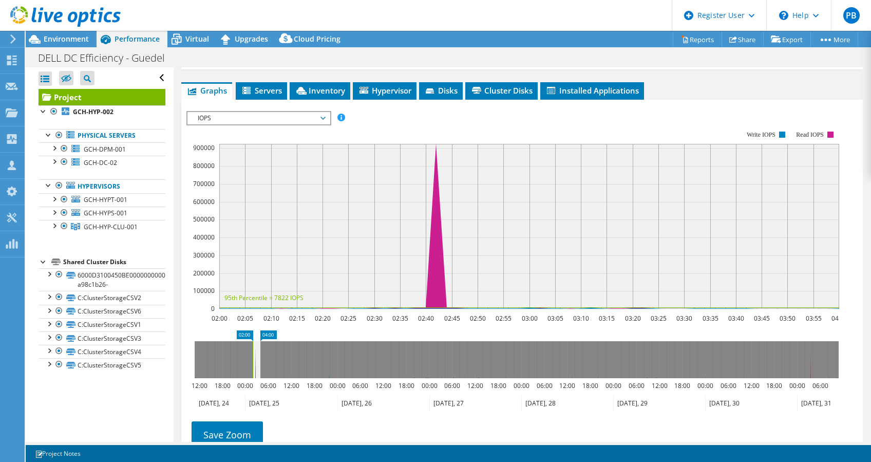
scroll to position [0, 0]
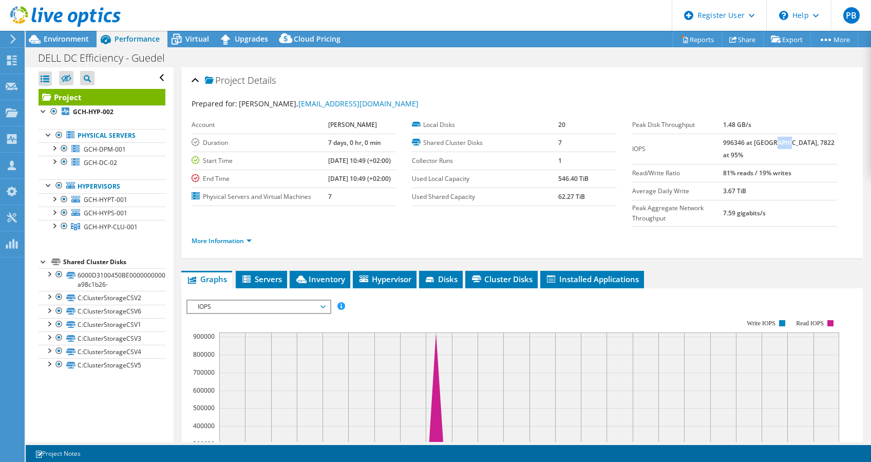
drag, startPoint x: 789, startPoint y: 140, endPoint x: 801, endPoint y: 141, distance: 12.3
click at [801, 141] on b "996346 at [GEOGRAPHIC_DATA], 7822 at 95%" at bounding box center [778, 148] width 111 height 21
click at [56, 132] on div at bounding box center [59, 135] width 10 height 12
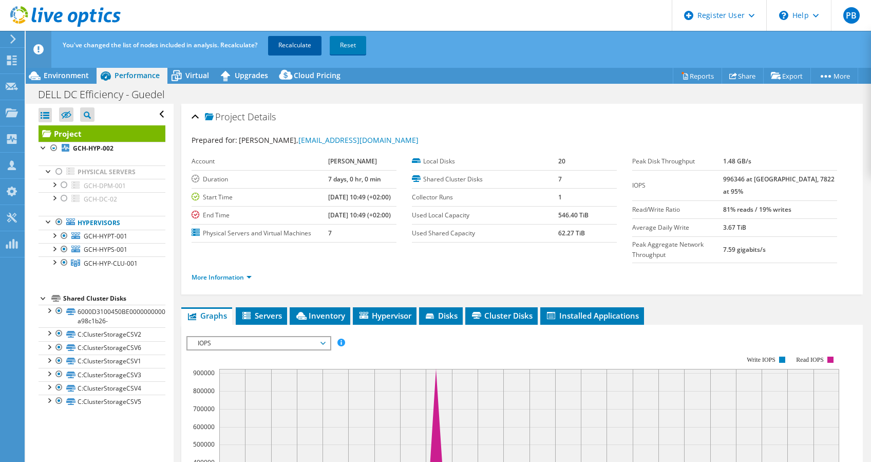
click at [300, 49] on link "Recalculate" at bounding box center [294, 45] width 53 height 18
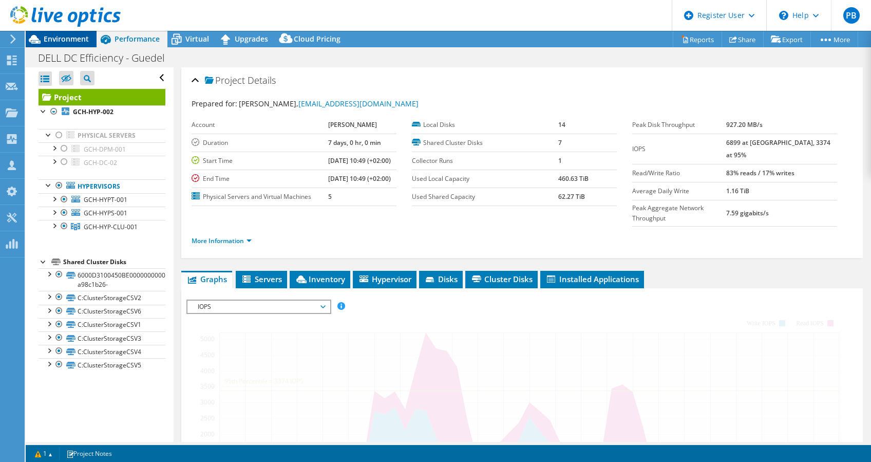
click at [59, 40] on span "Environment" at bounding box center [66, 39] width 45 height 10
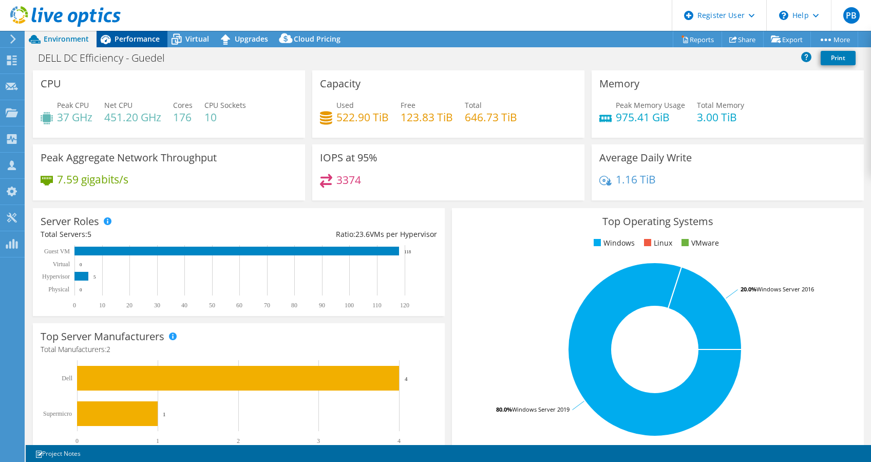
click at [149, 37] on span "Performance" at bounding box center [136, 39] width 45 height 10
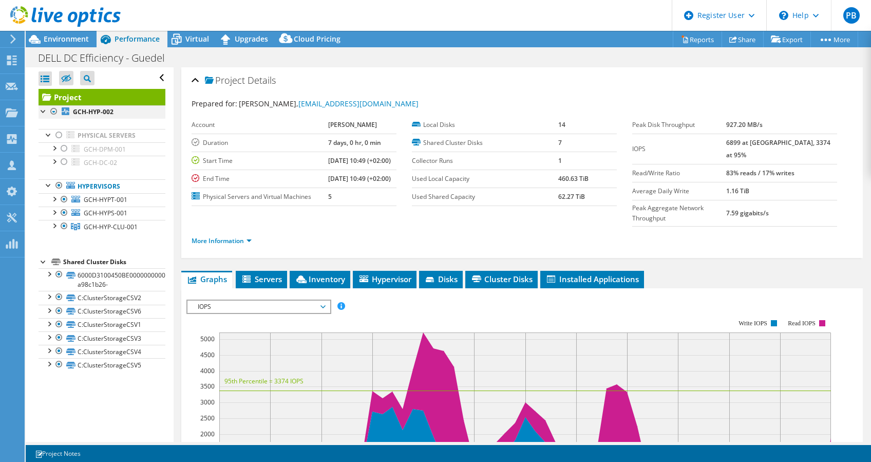
click at [54, 111] on div at bounding box center [54, 111] width 10 height 12
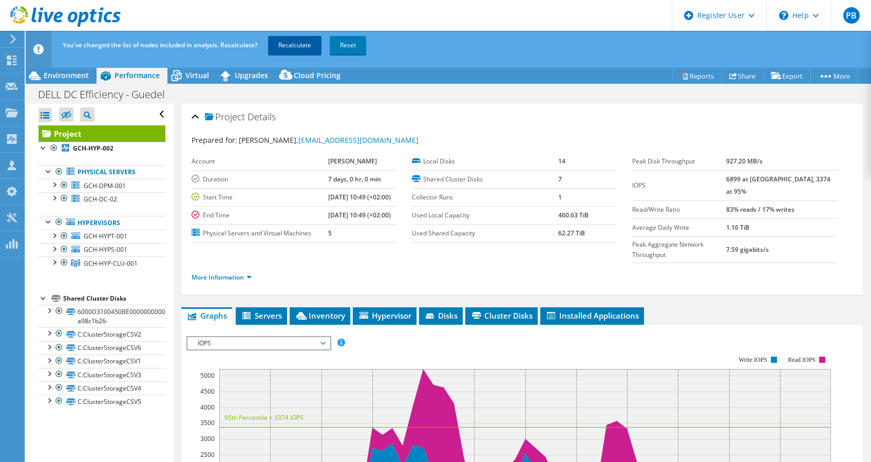
click at [308, 43] on link "Recalculate" at bounding box center [294, 45] width 53 height 18
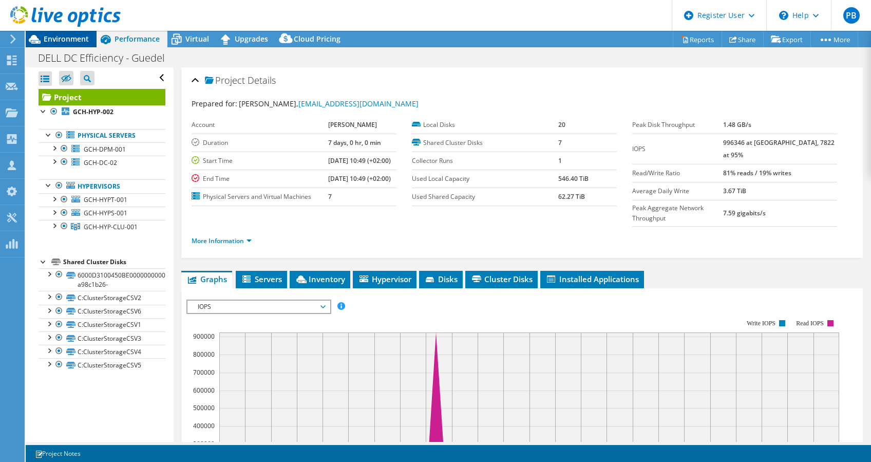
click at [78, 40] on span "Environment" at bounding box center [66, 39] width 45 height 10
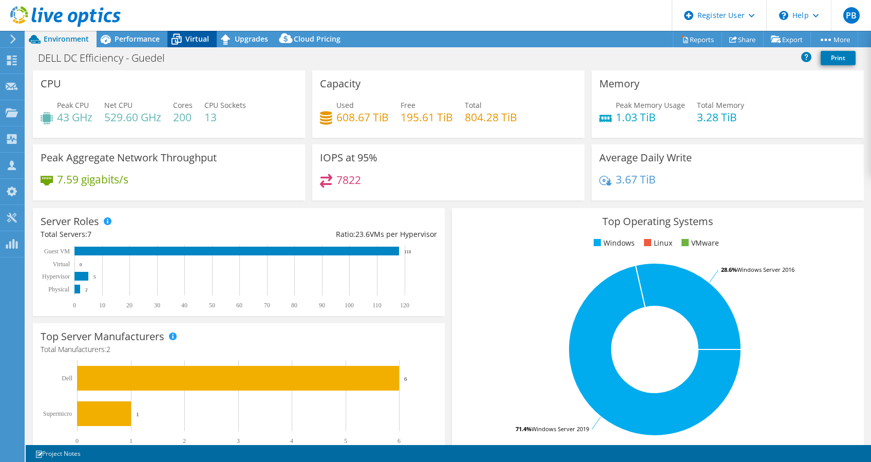
click at [194, 31] on div "Virtual" at bounding box center [191, 39] width 49 height 16
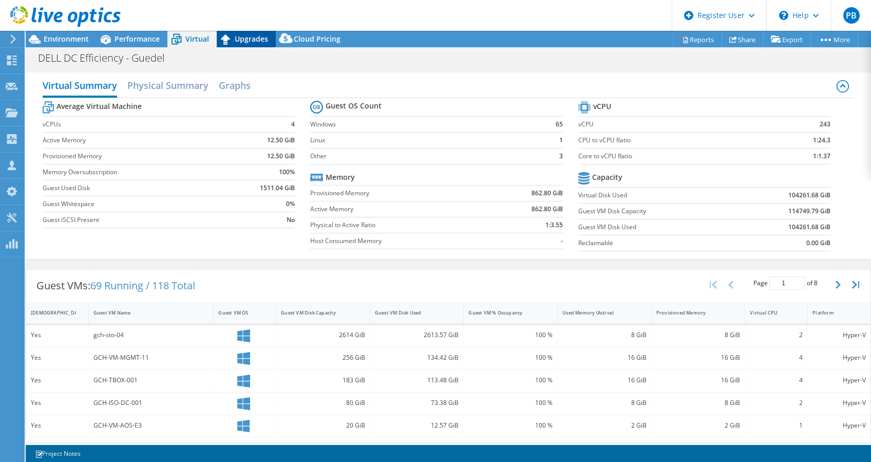
click at [248, 43] on span "Upgrades" at bounding box center [251, 39] width 33 height 10
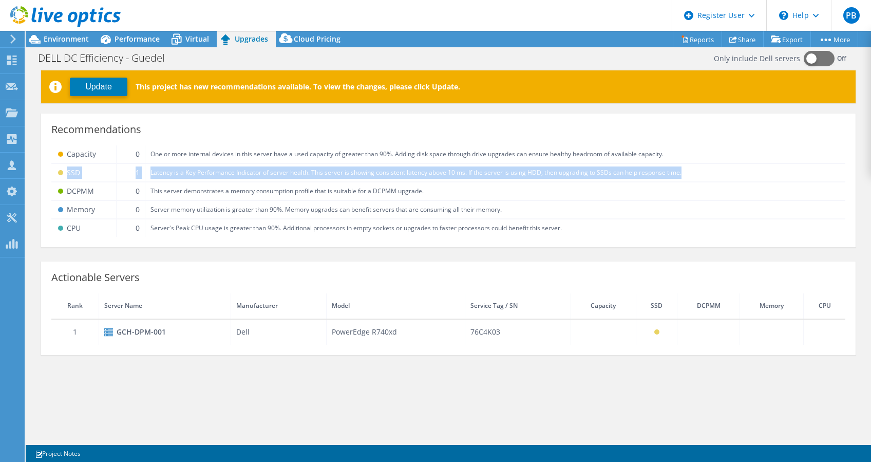
drag, startPoint x: 66, startPoint y: 169, endPoint x: 689, endPoint y: 170, distance: 622.8
click at [689, 170] on tr "SSD 1 Latency is a Key Performance Indicator of server health. This server is s…" at bounding box center [448, 172] width 794 height 18
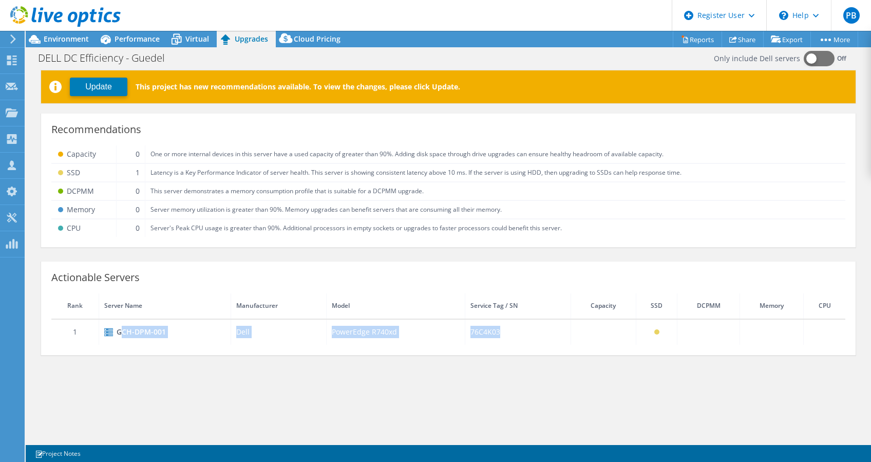
drag, startPoint x: 118, startPoint y: 331, endPoint x: 659, endPoint y: 329, distance: 540.6
click at [659, 329] on tr "1 GCH-DPM-001 Dell PowerEdge R740xd 76C4K03" at bounding box center [448, 332] width 794 height 26
click at [659, 329] on td at bounding box center [656, 332] width 41 height 26
click at [724, 237] on div "Recommendations Capacity 0 One or more internal devices in this server have a u…" at bounding box center [448, 182] width 814 height 129
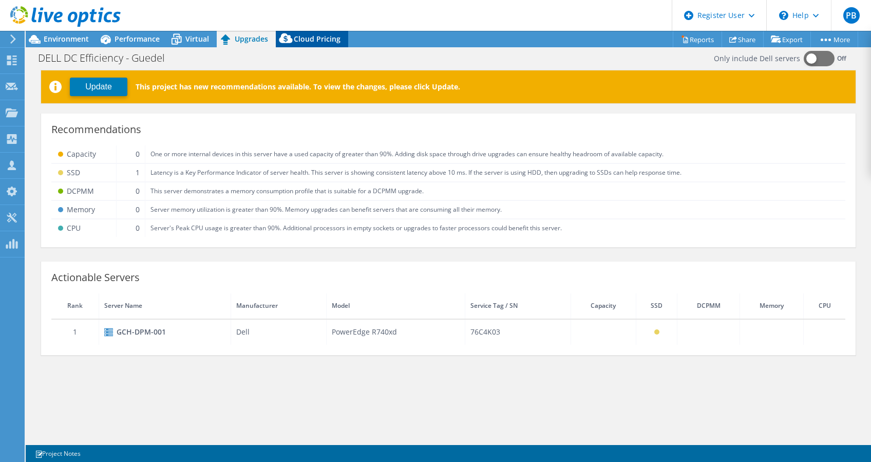
click at [312, 31] on div "Cloud Pricing" at bounding box center [312, 39] width 72 height 16
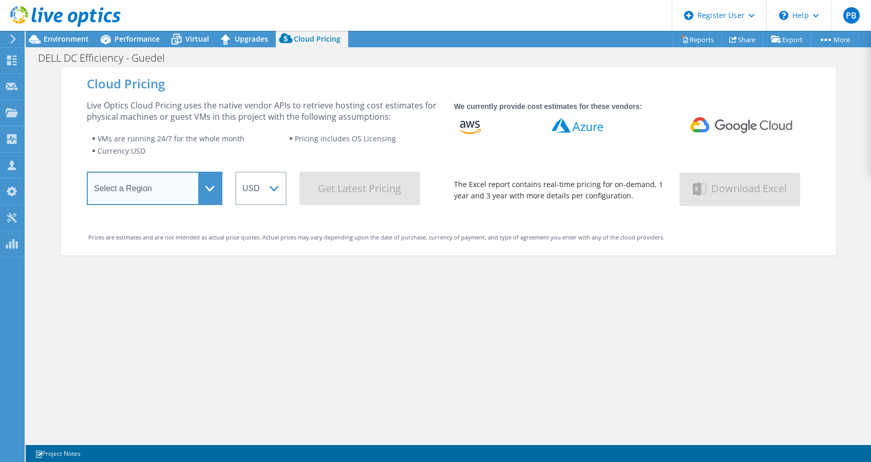
click at [194, 182] on select "Select a Region Asia Pacific (Hong Kong) Asia Pacific (Mumbai) Asia Pacific (Se…" at bounding box center [155, 187] width 136 height 33
select select "EUFrankfurt"
click at [87, 175] on select "Select a Region Asia Pacific (Hong Kong) Asia Pacific (Mumbai) Asia Pacific (Se…" at bounding box center [155, 187] width 136 height 33
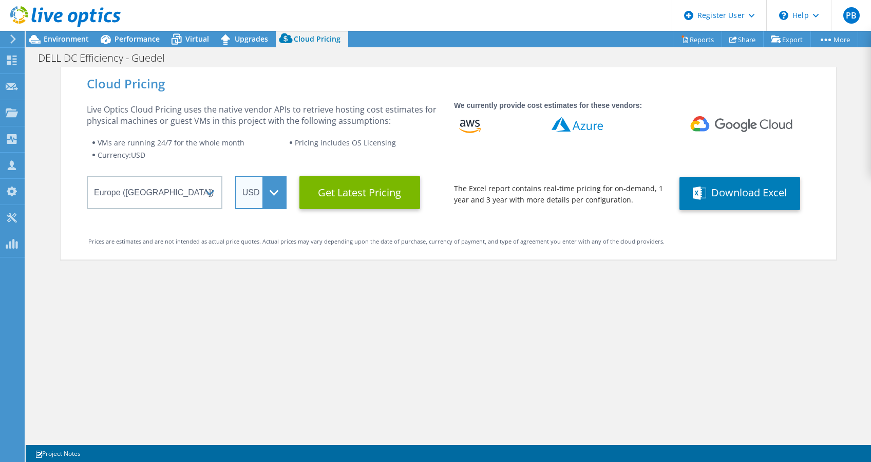
click at [272, 183] on select "ARS AUD BRL CAD CHF CLP CNY DKK EUR GBP HKD HUF INR JPY MXN MYR NOK NZD PEN SEK…" at bounding box center [260, 192] width 51 height 33
click at [235, 176] on select "ARS AUD BRL CAD CHF CLP CNY DKK EUR GBP HKD HUF INR JPY MXN MYR NOK NZD PEN SEK…" at bounding box center [260, 192] width 51 height 33
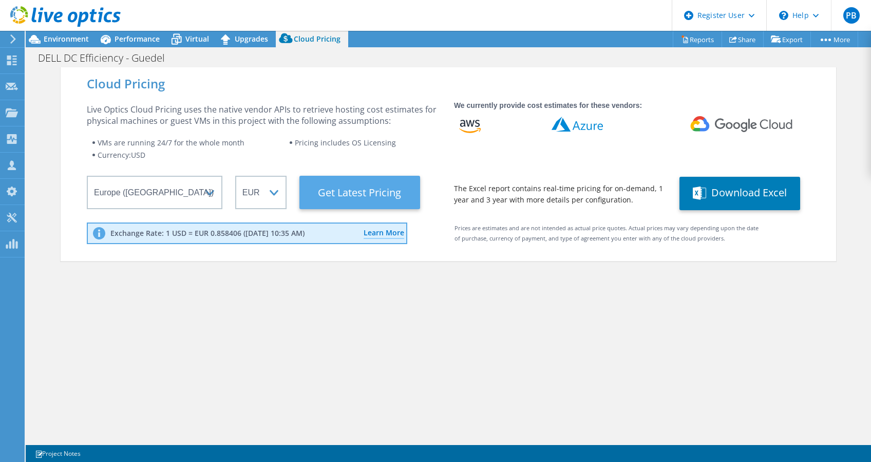
click at [338, 197] on Latest "Get Latest Pricing" at bounding box center [359, 192] width 121 height 33
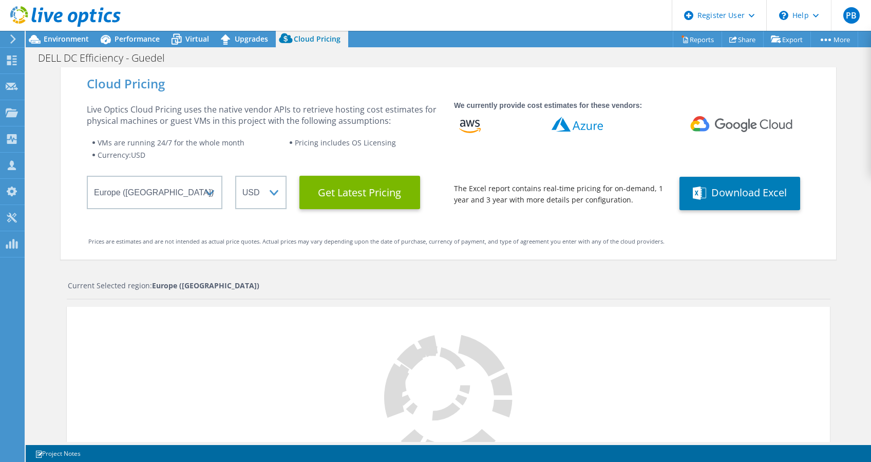
select select "EUR"
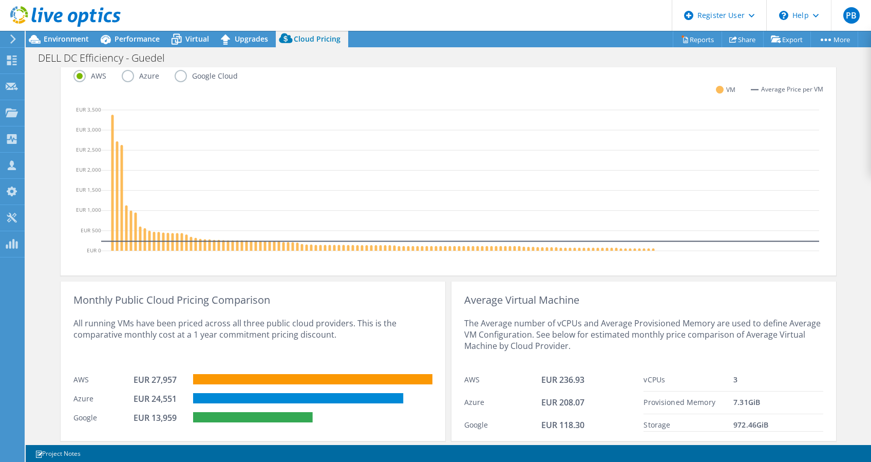
scroll to position [328, 0]
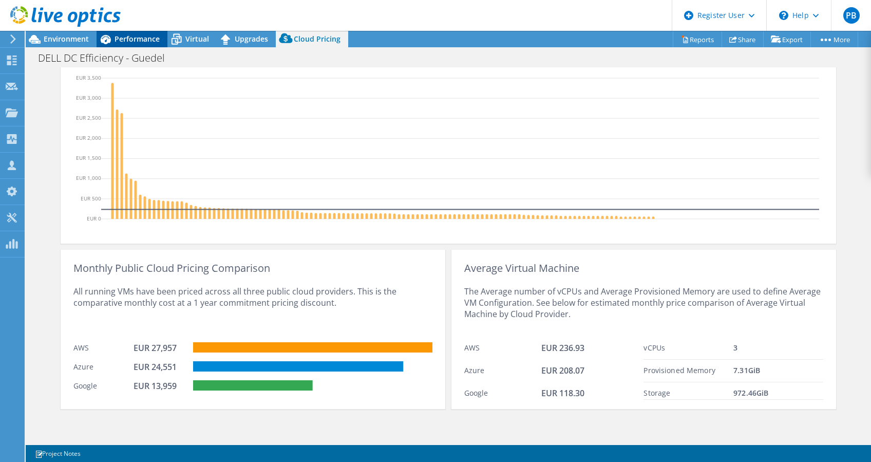
click at [143, 33] on div "Performance" at bounding box center [132, 39] width 71 height 16
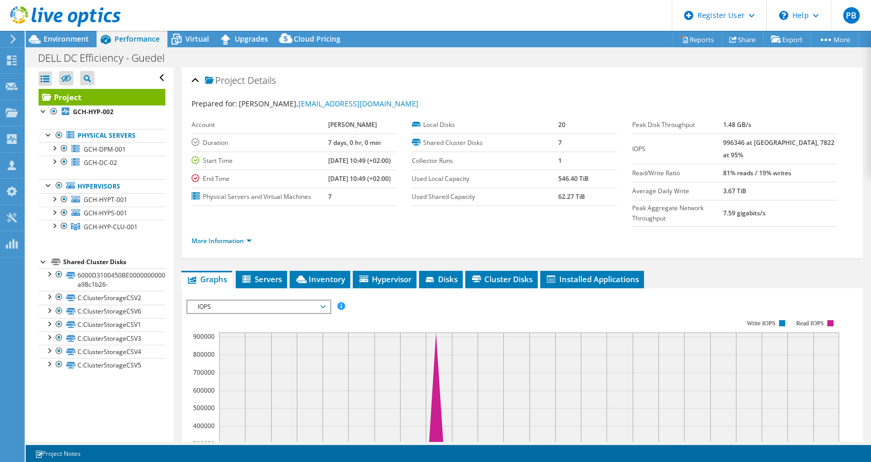
scroll to position [0, 0]
click at [54, 197] on div at bounding box center [54, 198] width 10 height 10
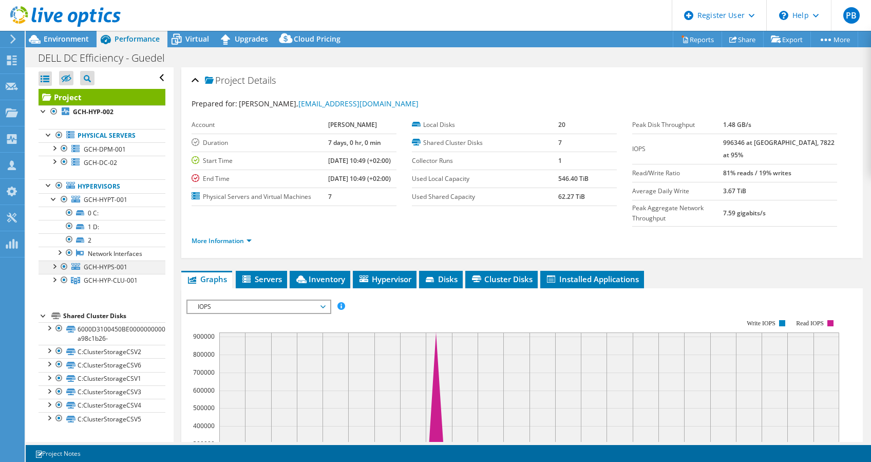
click at [55, 271] on div at bounding box center [54, 265] width 10 height 10
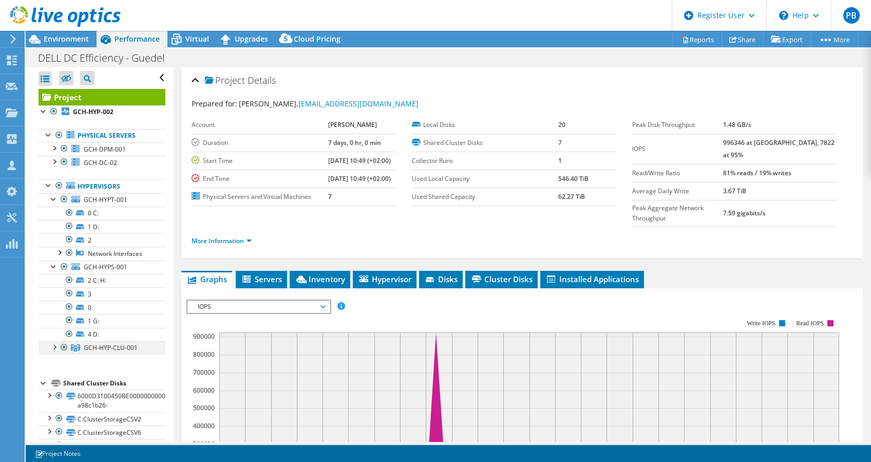
click at [51, 351] on div at bounding box center [54, 346] width 10 height 10
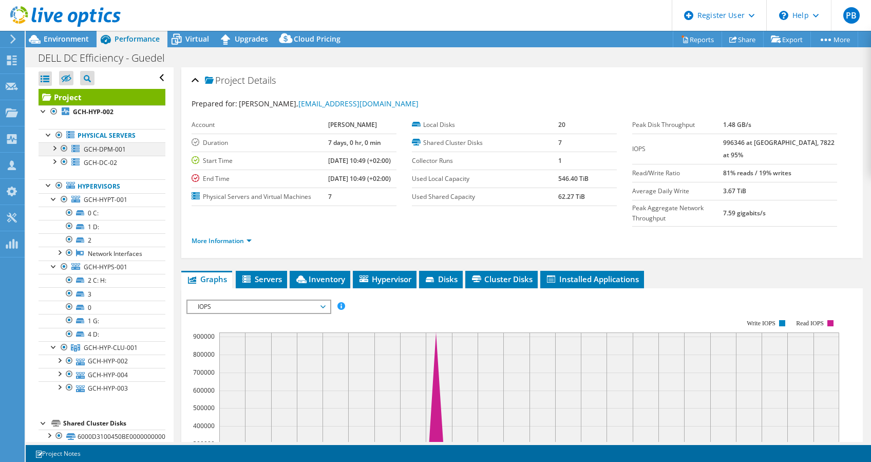
click at [52, 143] on div at bounding box center [54, 147] width 10 height 10
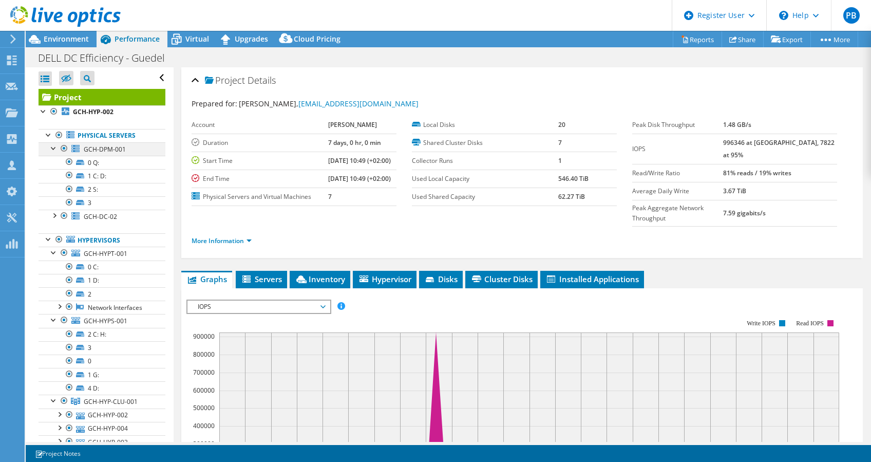
click at [52, 143] on div at bounding box center [54, 147] width 10 height 10
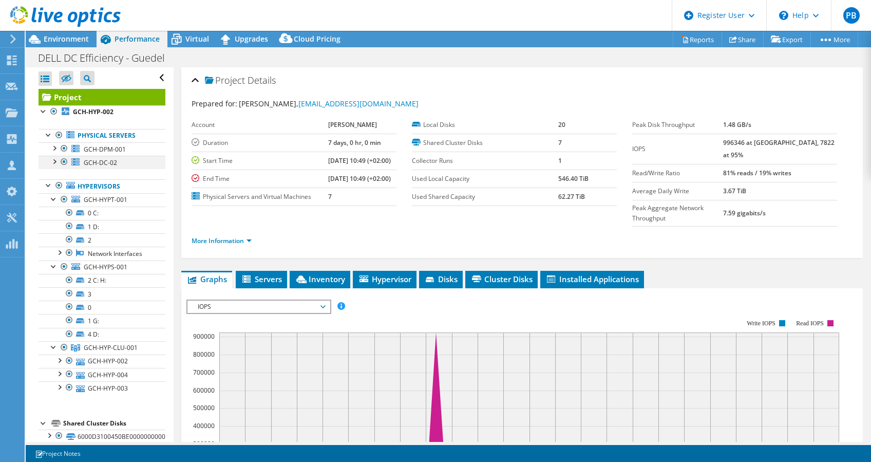
click at [53, 160] on div at bounding box center [54, 161] width 10 height 10
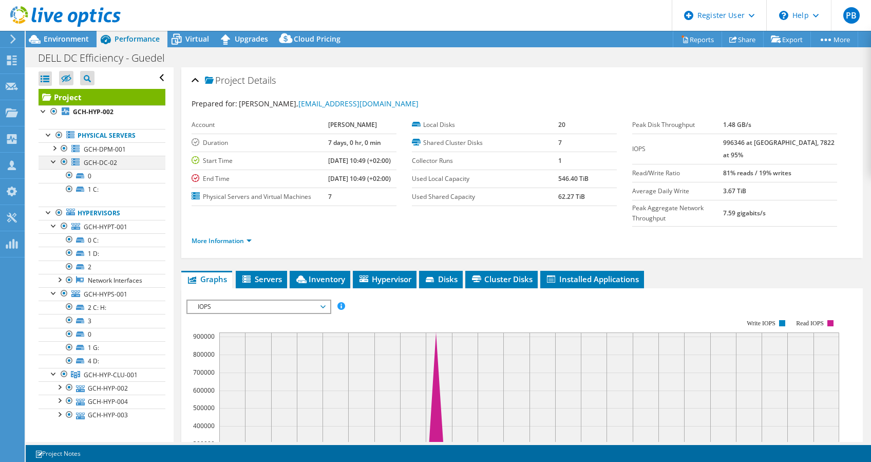
click at [53, 160] on div at bounding box center [54, 161] width 10 height 10
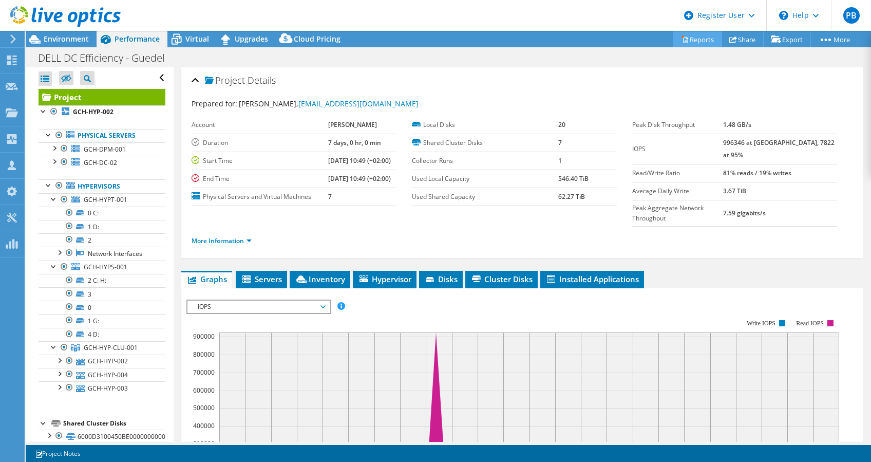
click at [691, 39] on link "Reports" at bounding box center [697, 39] width 49 height 16
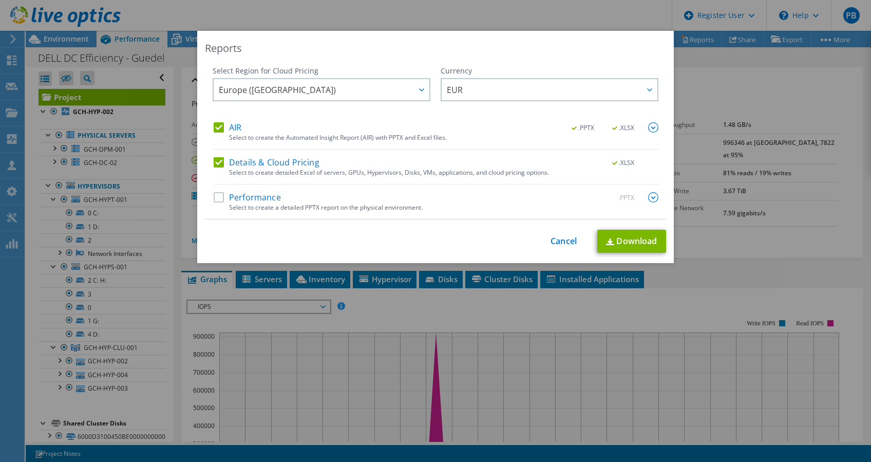
select select "EUFrankfurt"
select select "EUR"
click at [561, 241] on link "Cancel" at bounding box center [563, 241] width 26 height 10
